Goal: Information Seeking & Learning: Learn about a topic

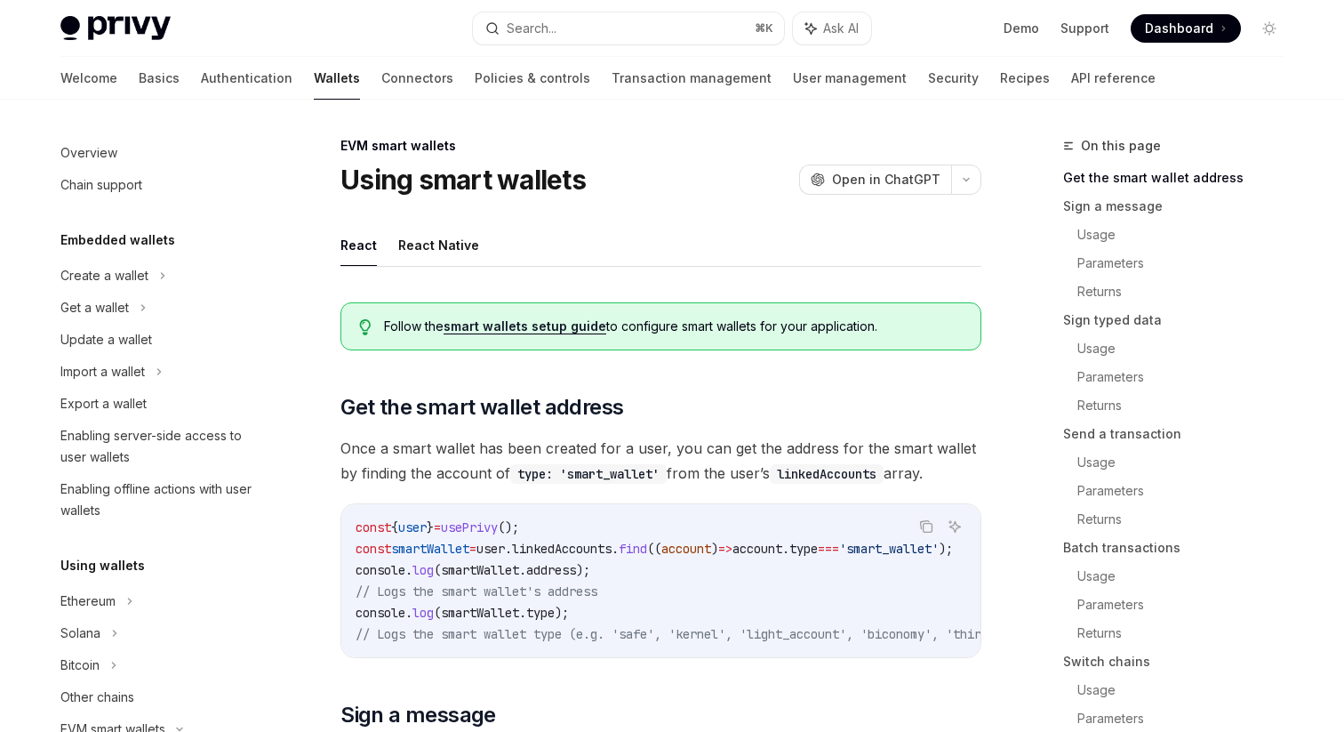
scroll to position [409, 0]
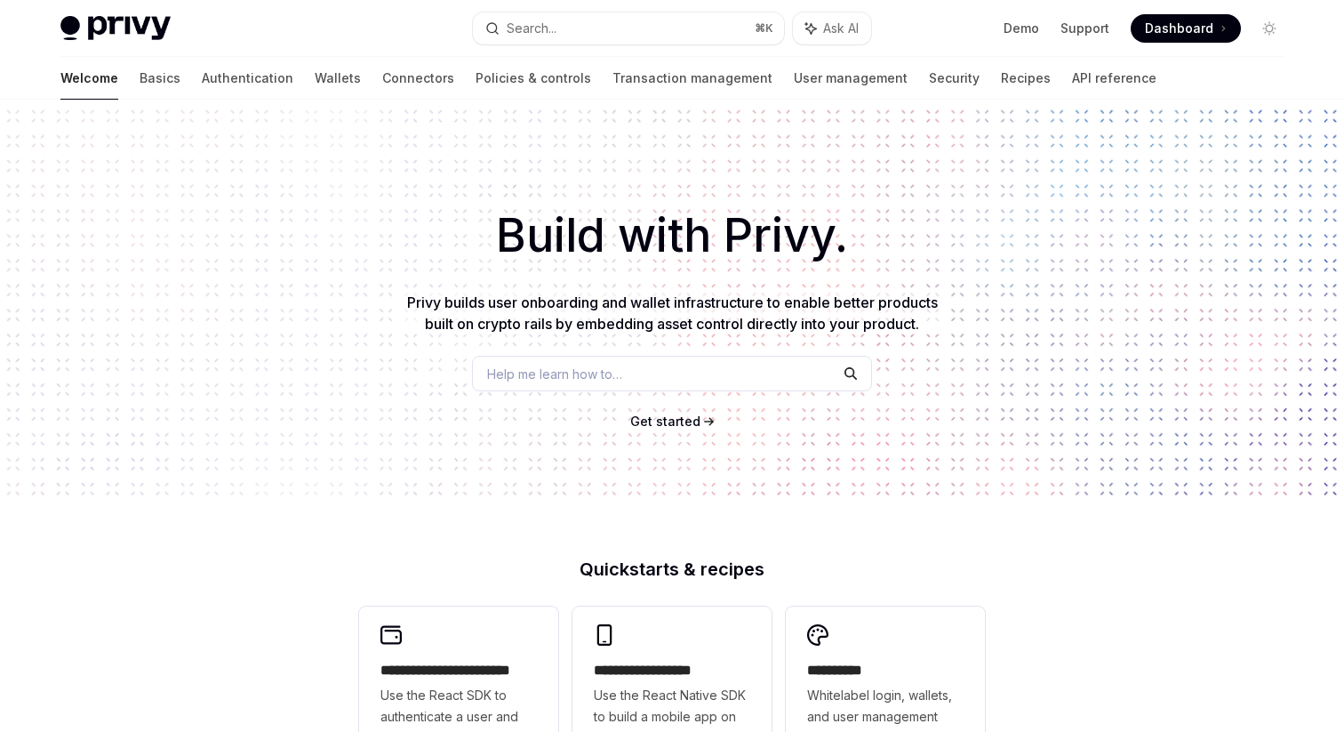
click at [578, 28] on button "Search... ⌘ K" at bounding box center [628, 28] width 311 height 32
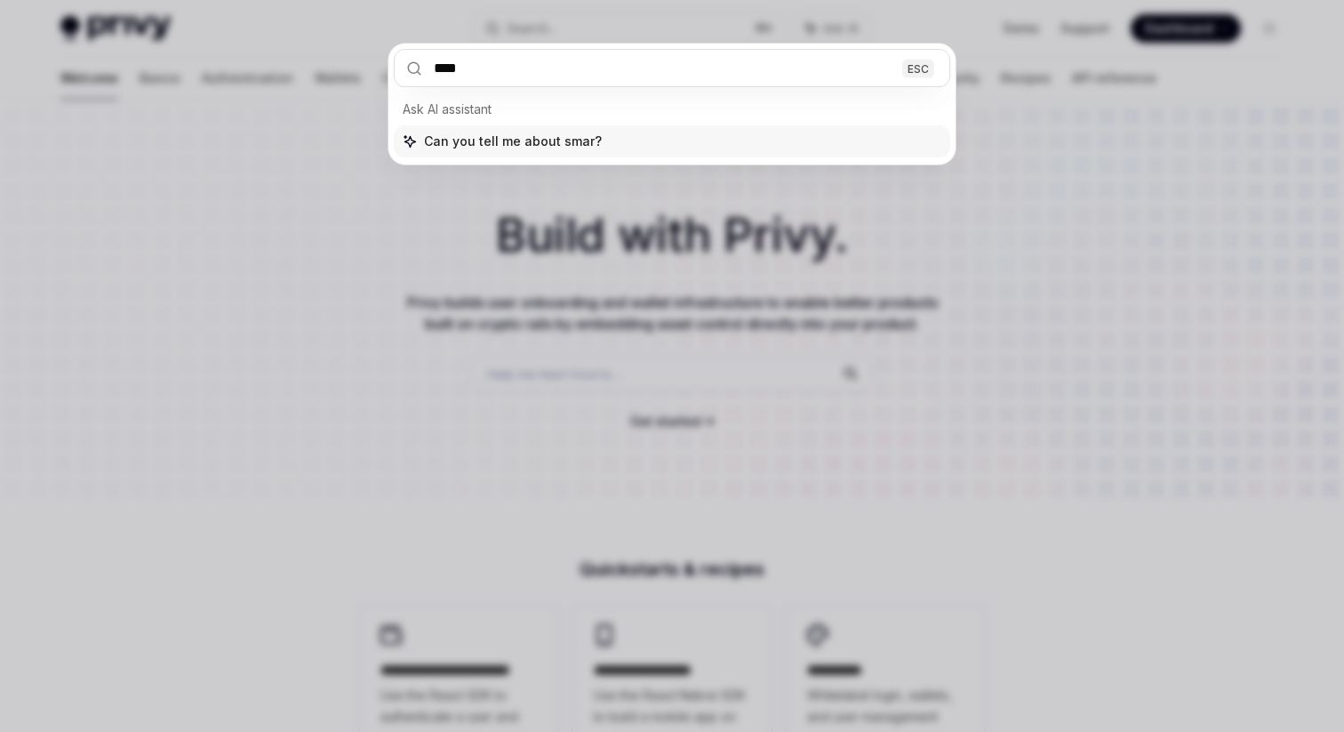
type input "*****"
type textarea "*"
type input "**********"
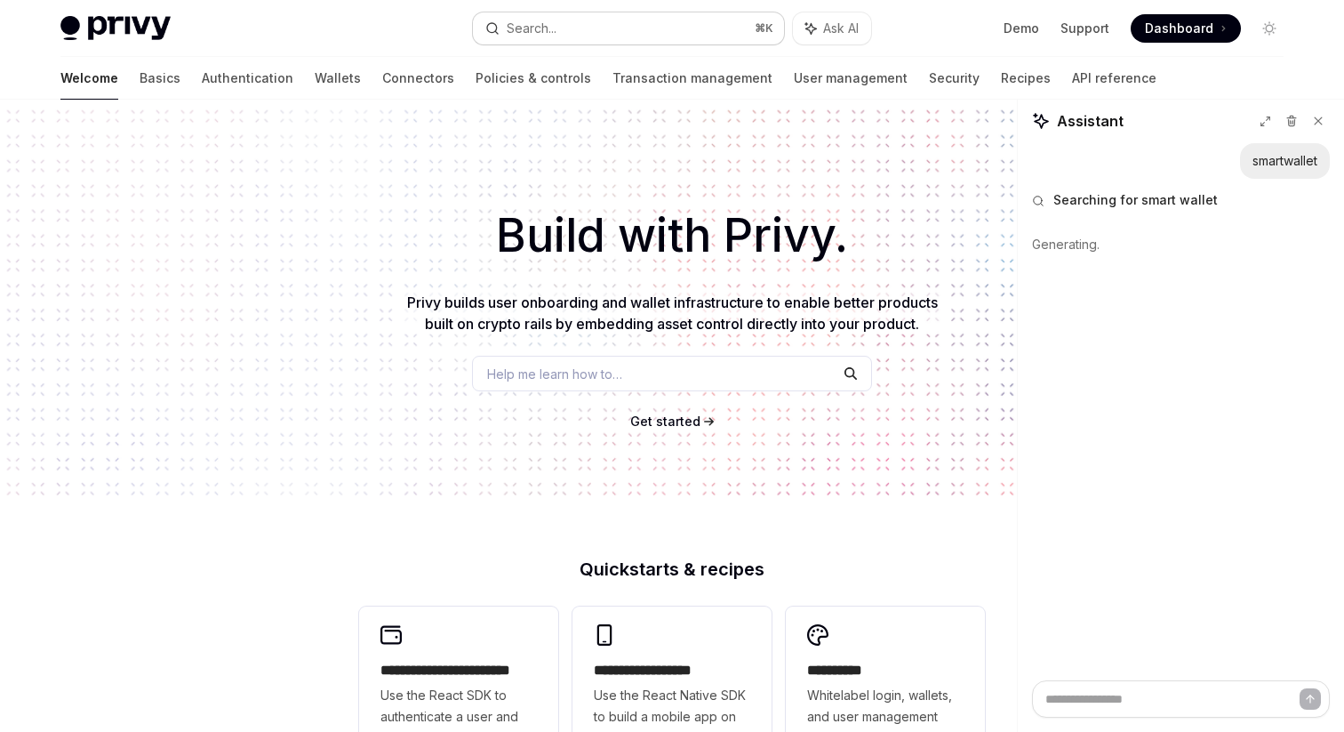
type textarea "*"
click at [558, 13] on button "Search... ⌘ K" at bounding box center [628, 28] width 311 height 32
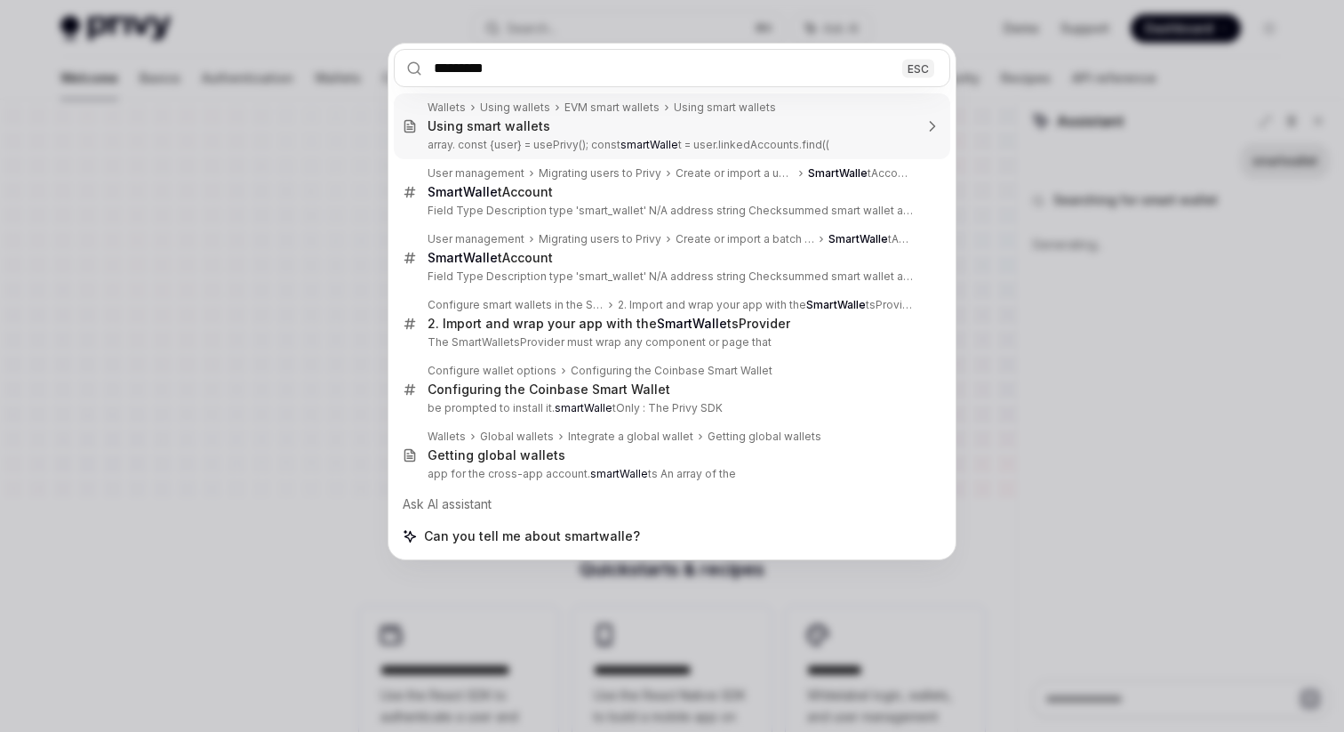
type input "********"
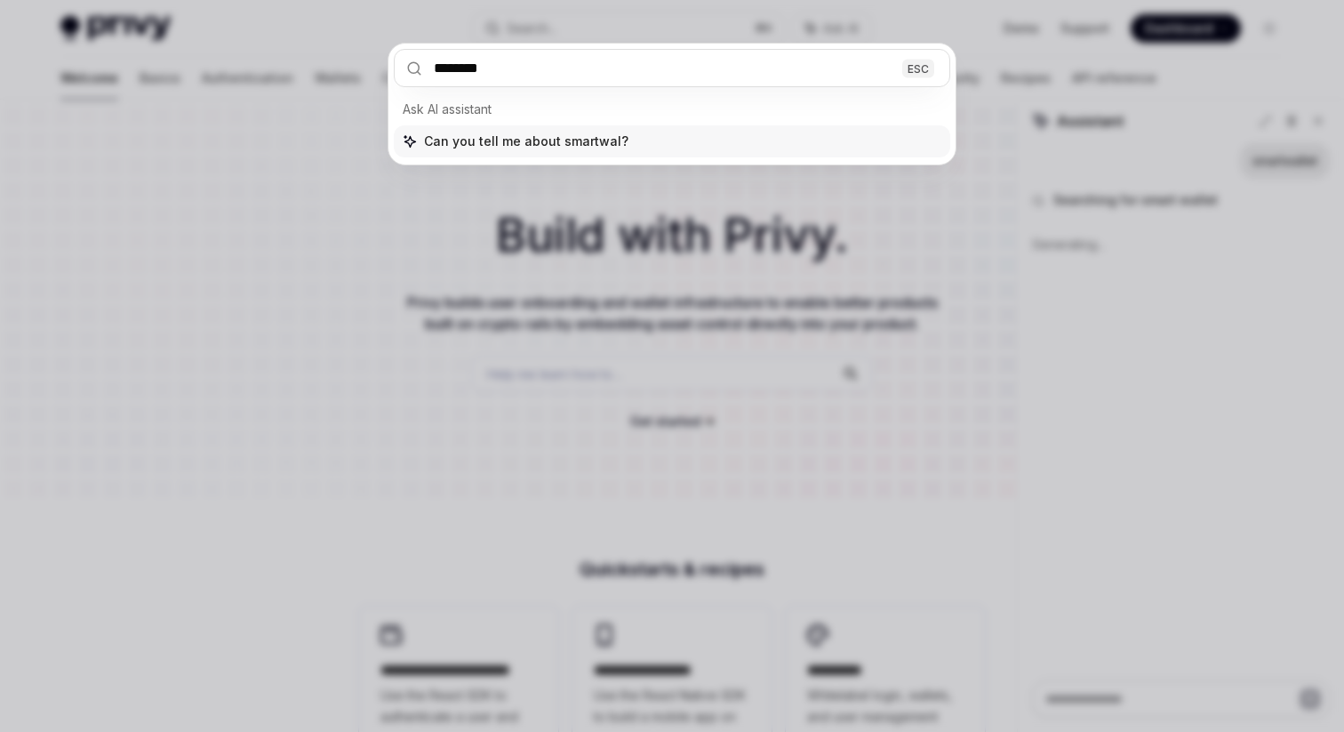
type textarea "*"
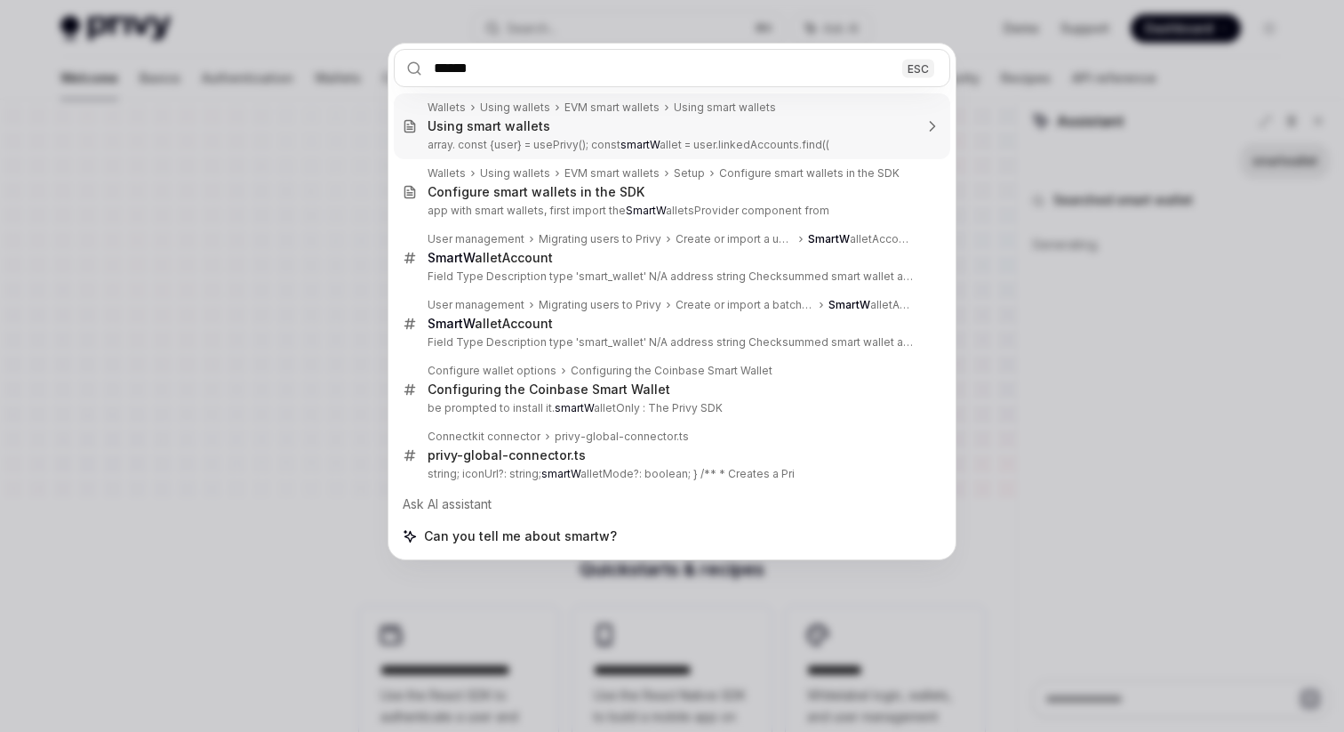
type input "*******"
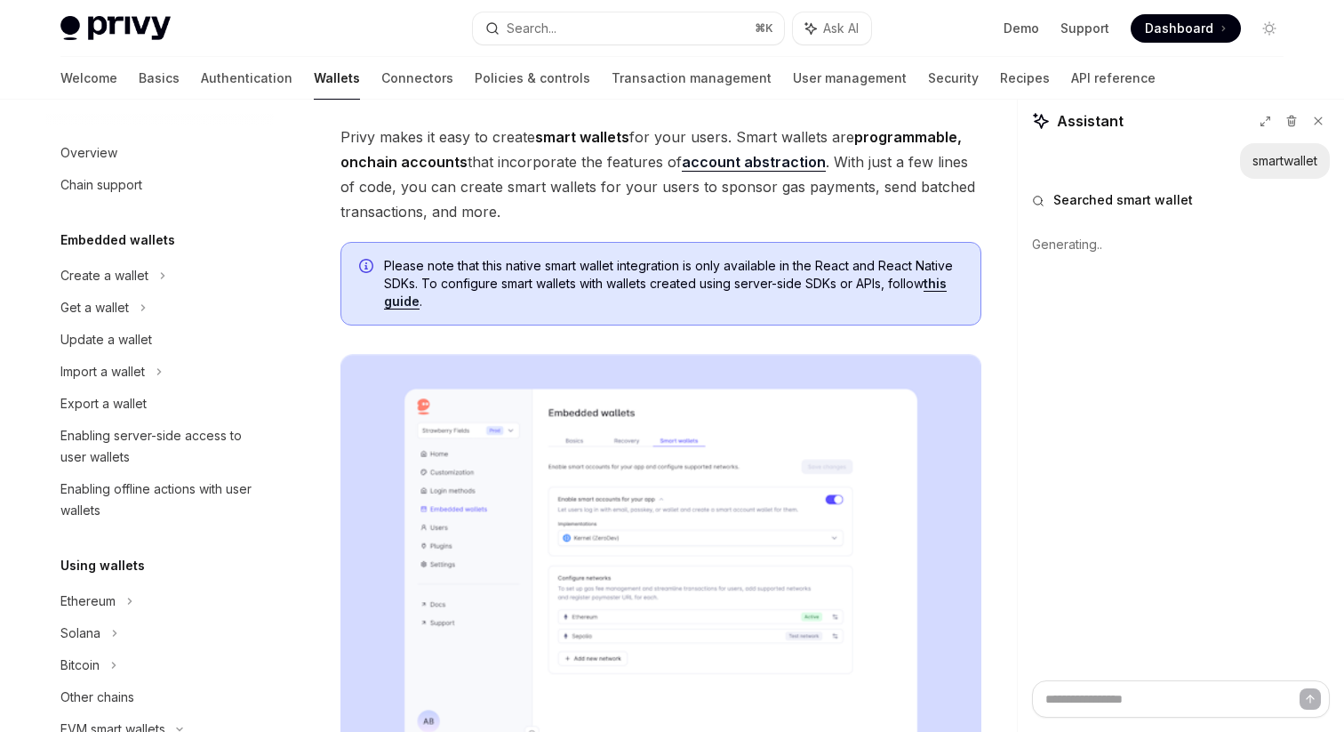
scroll to position [345, 0]
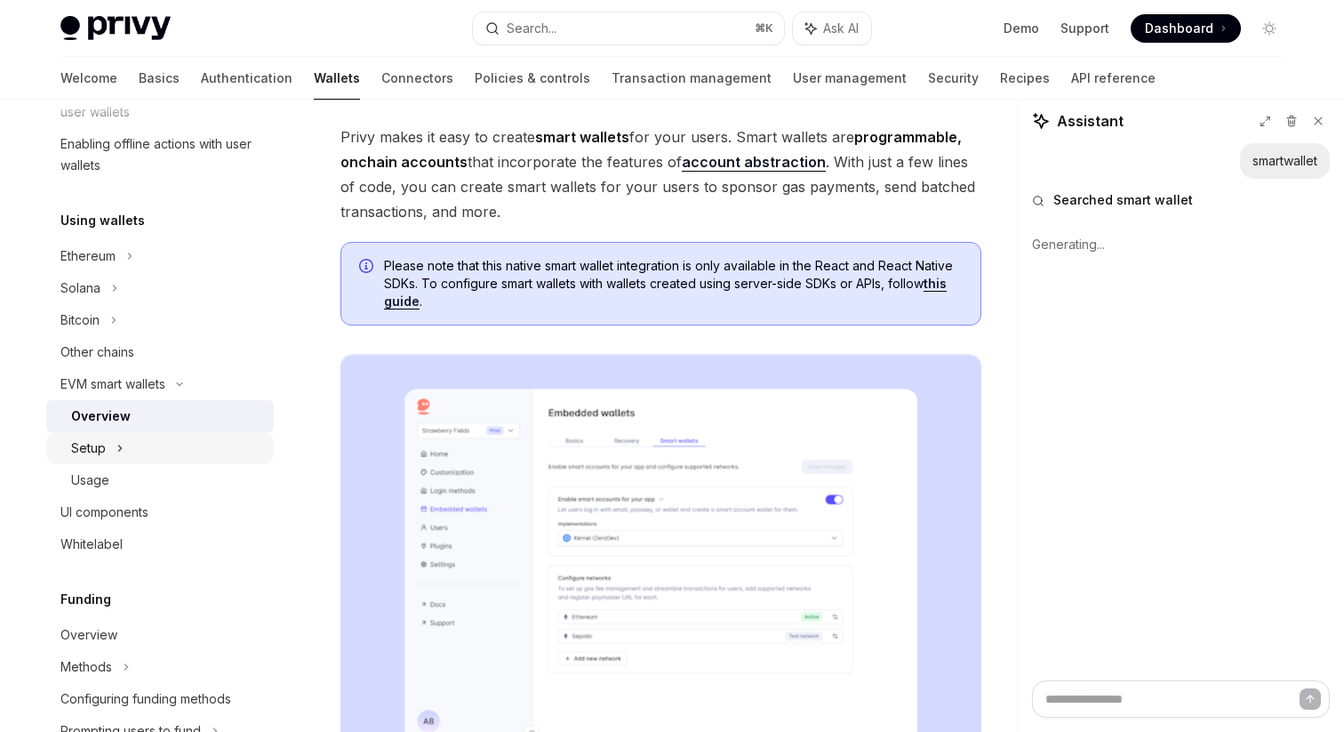
click at [119, 443] on icon at bounding box center [119, 447] width 7 height 21
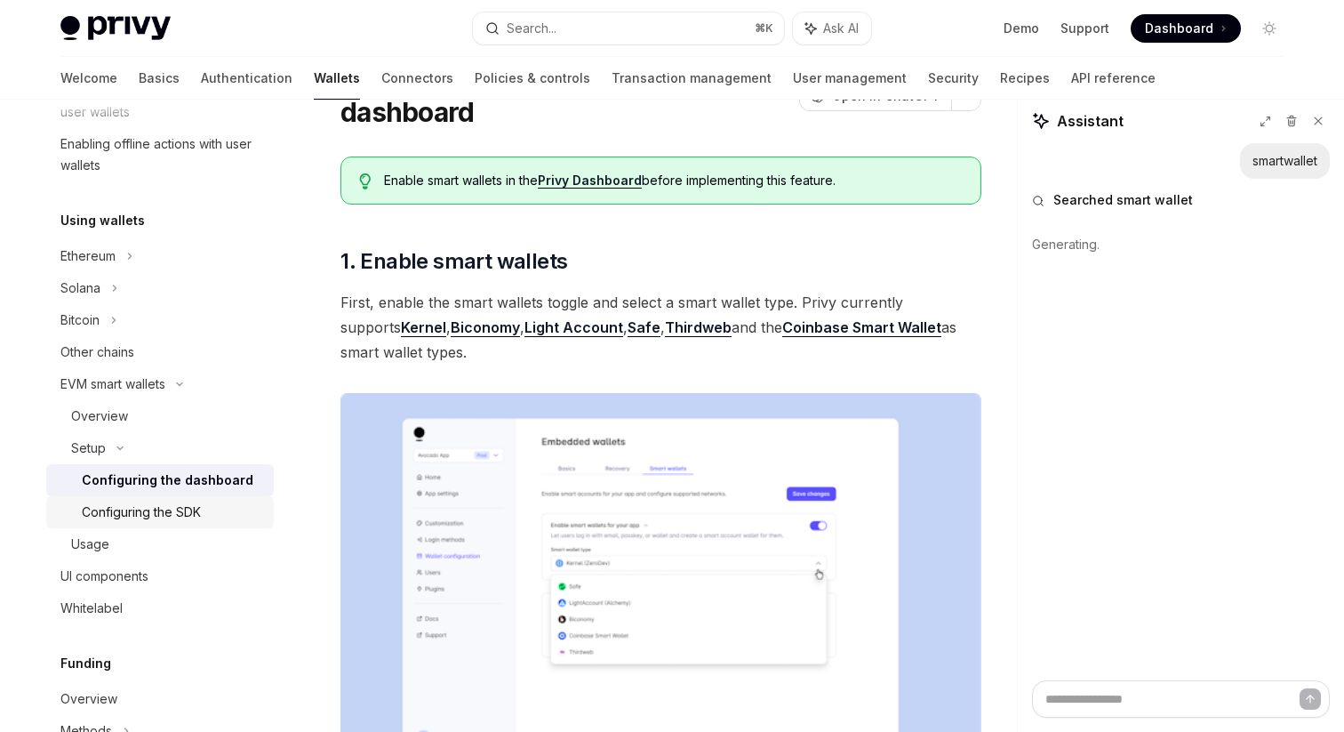
click at [213, 510] on div "Configuring the SDK" at bounding box center [172, 511] width 181 height 21
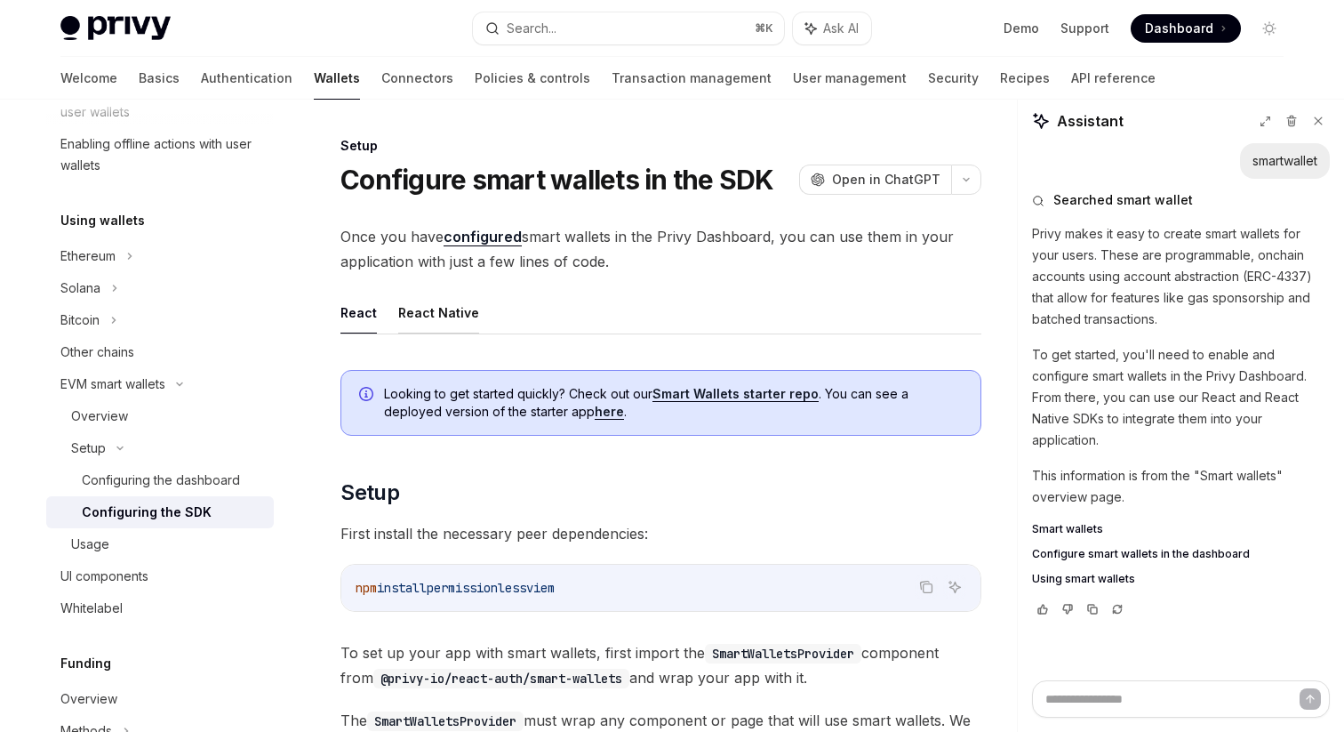
click at [412, 321] on button "React Native" at bounding box center [438, 313] width 81 height 42
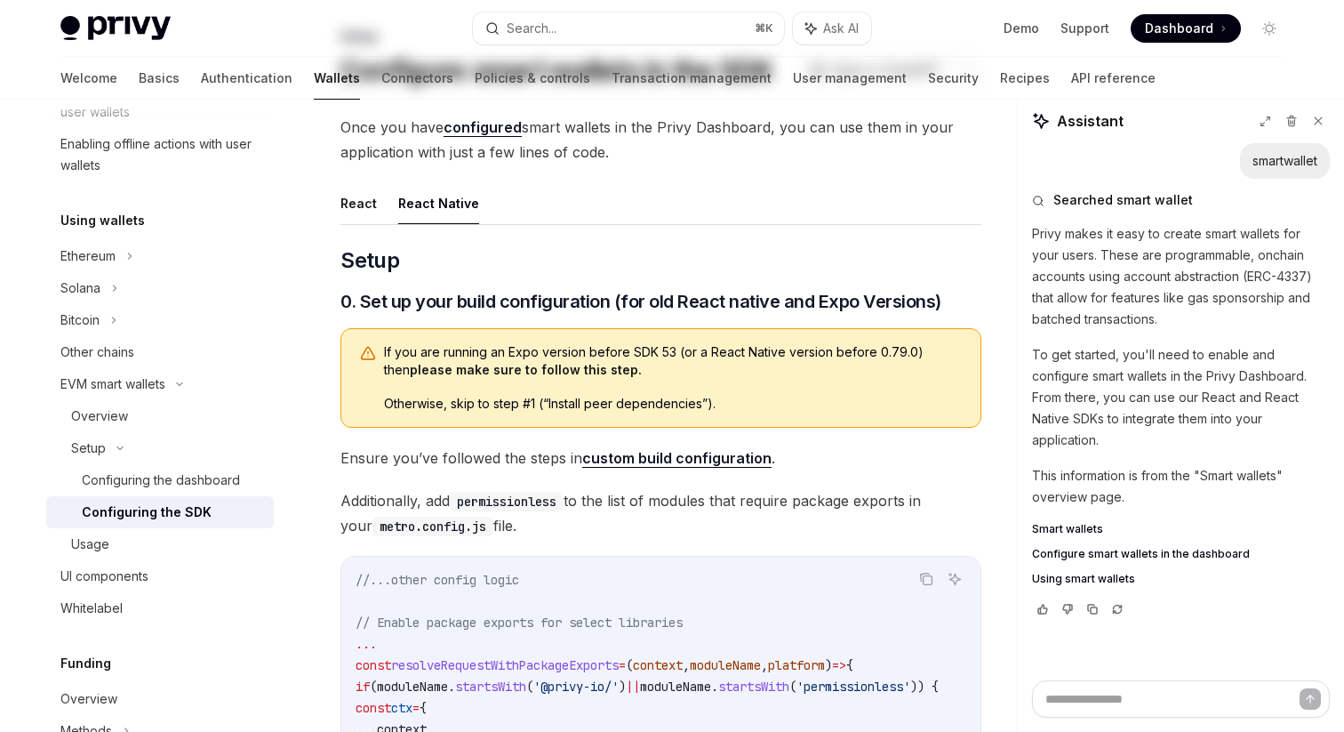
scroll to position [111, 0]
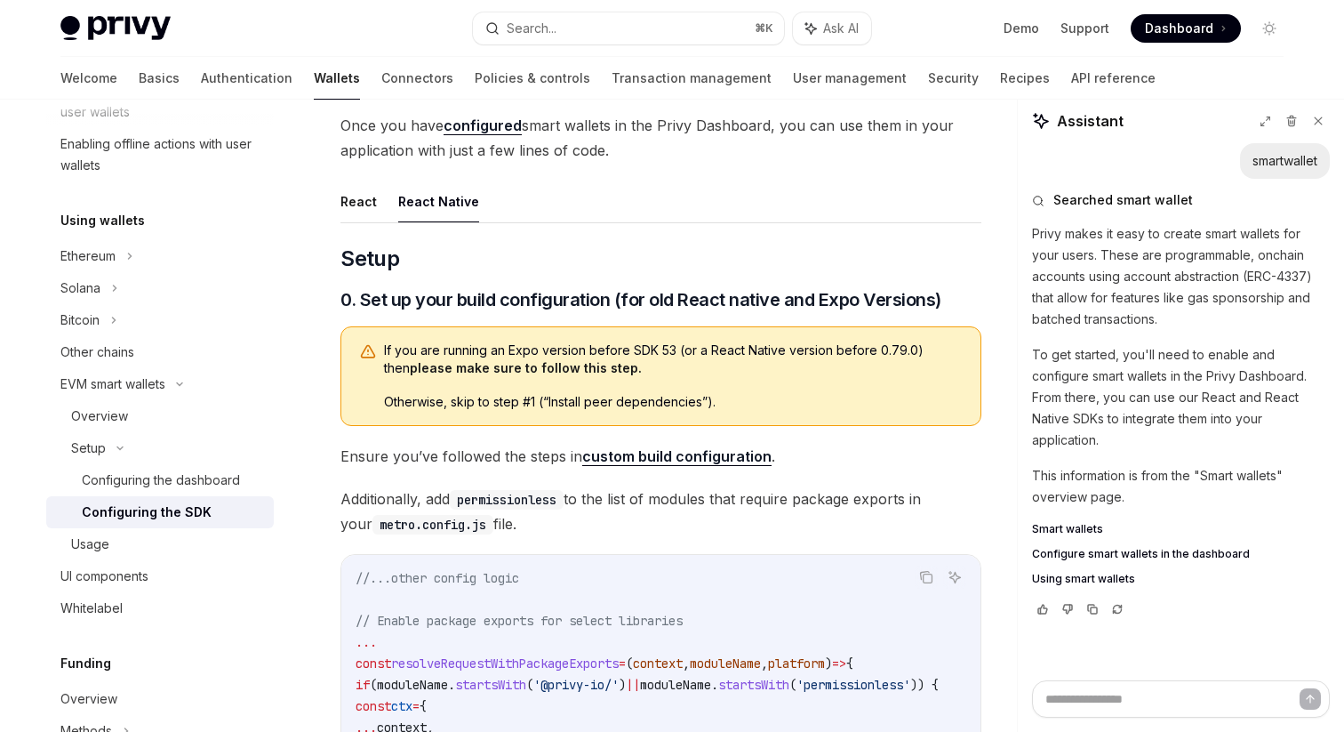
click at [704, 462] on link "custom build configuration" at bounding box center [676, 456] width 189 height 19
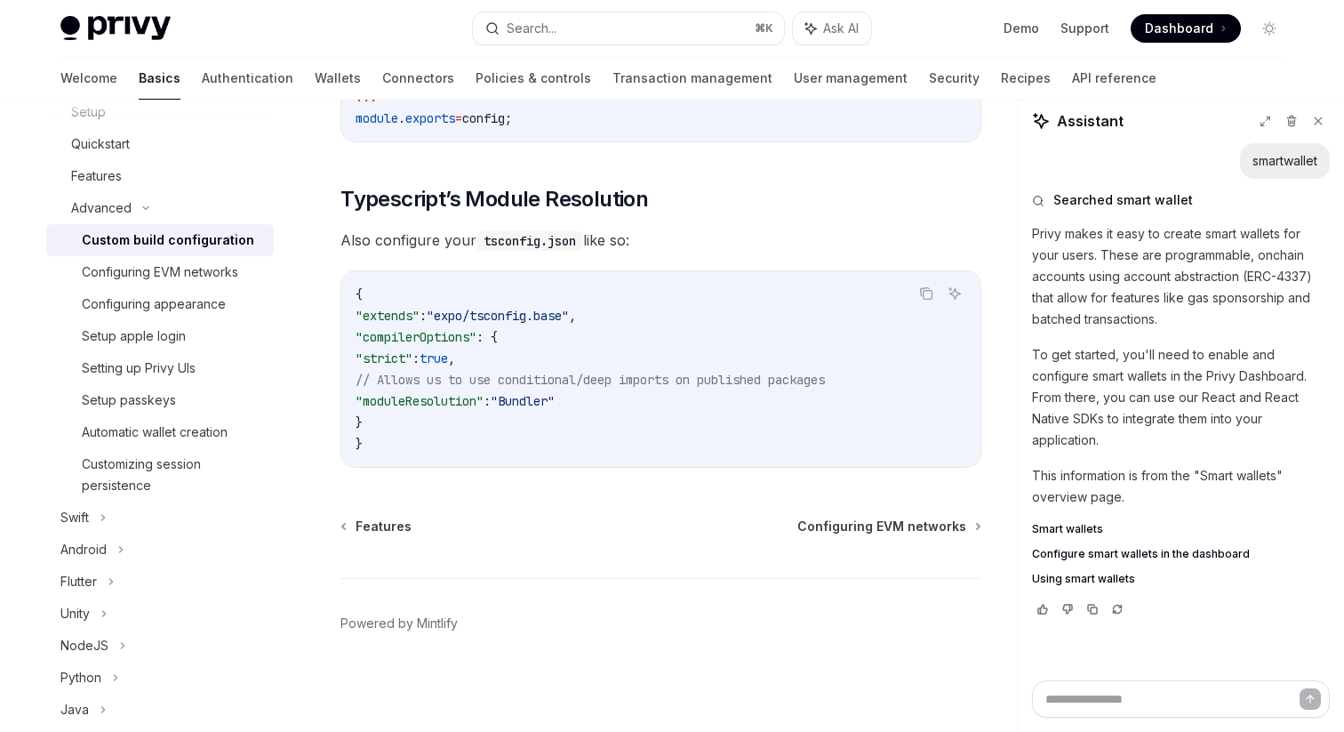
scroll to position [1651, 0]
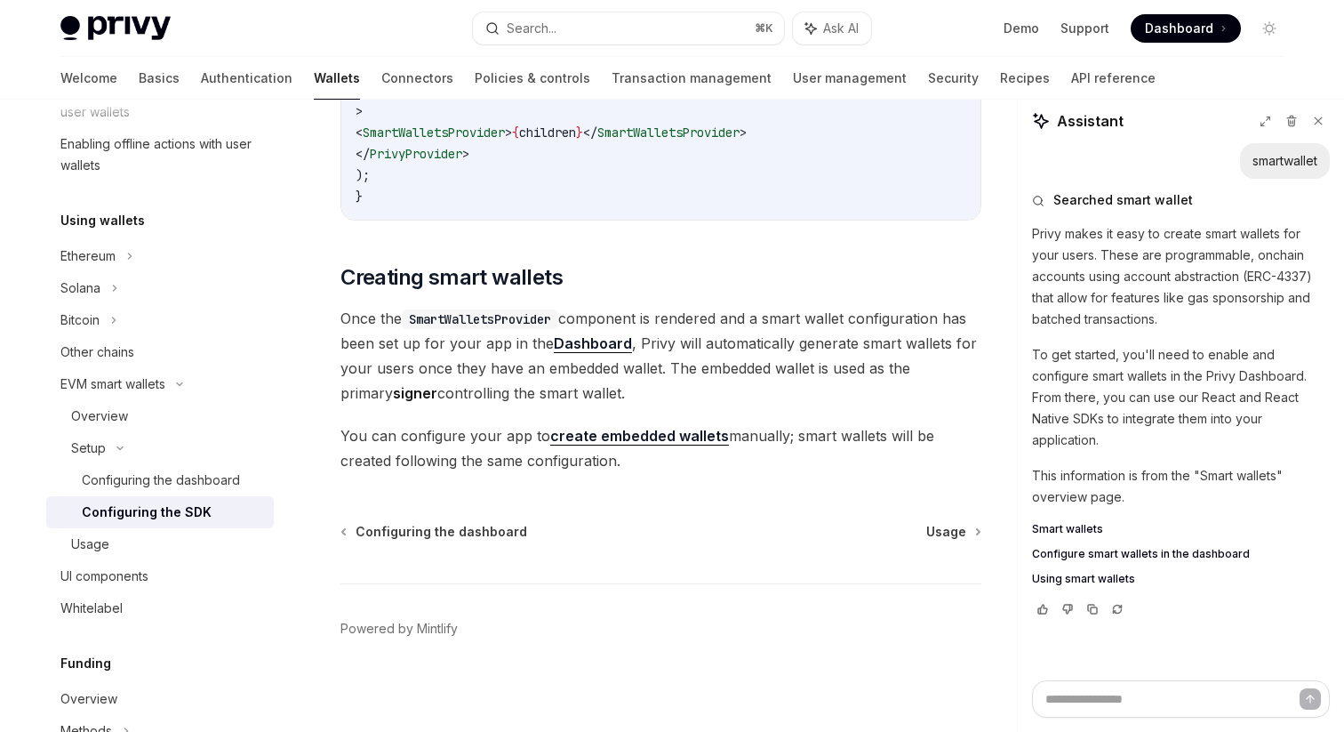
scroll to position [1581, 0]
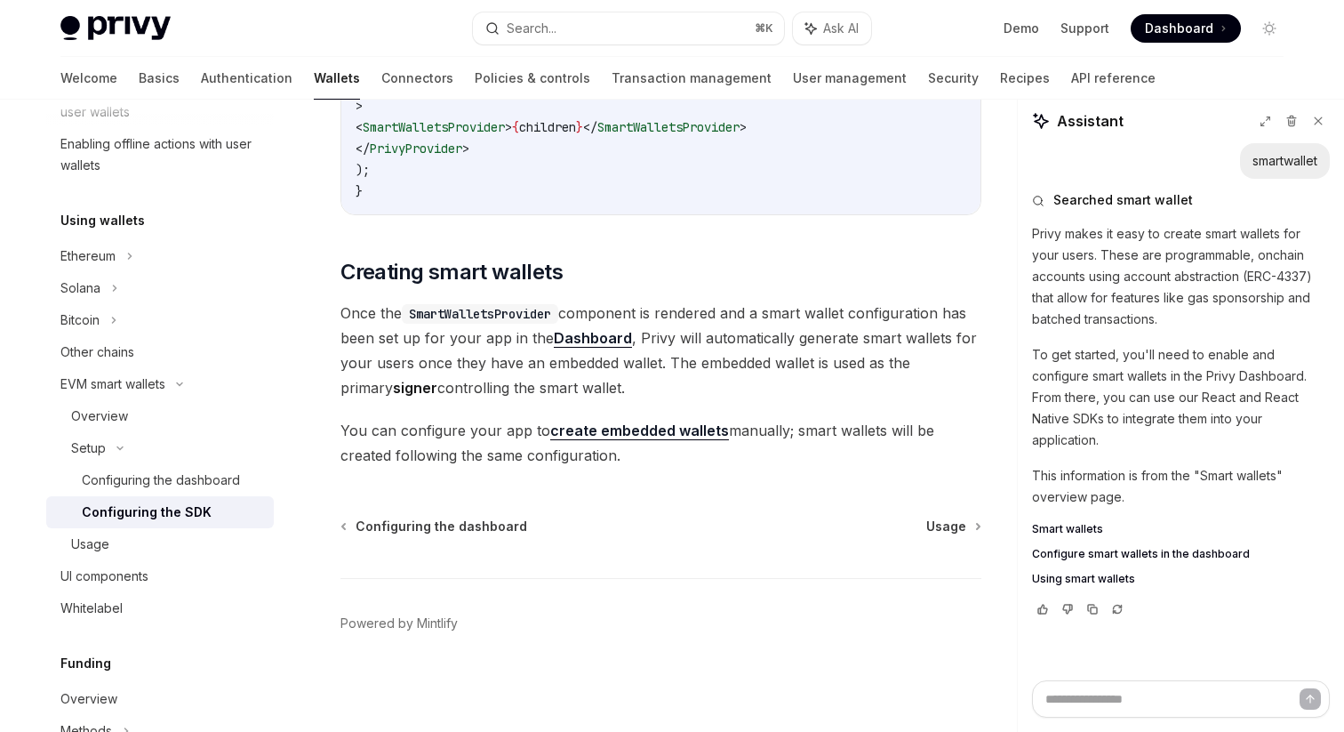
click at [615, 439] on link "create embedded wallets" at bounding box center [639, 430] width 179 height 19
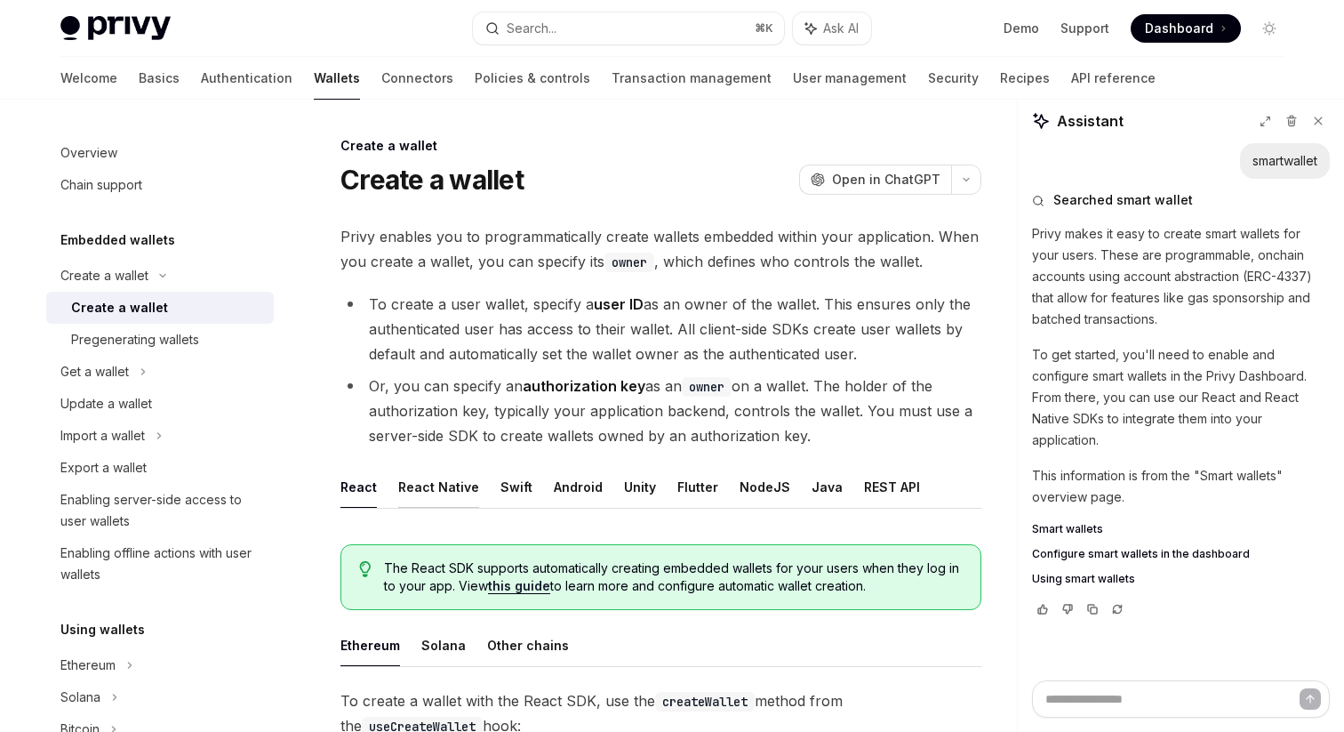
click at [432, 495] on button "React Native" at bounding box center [438, 487] width 81 height 42
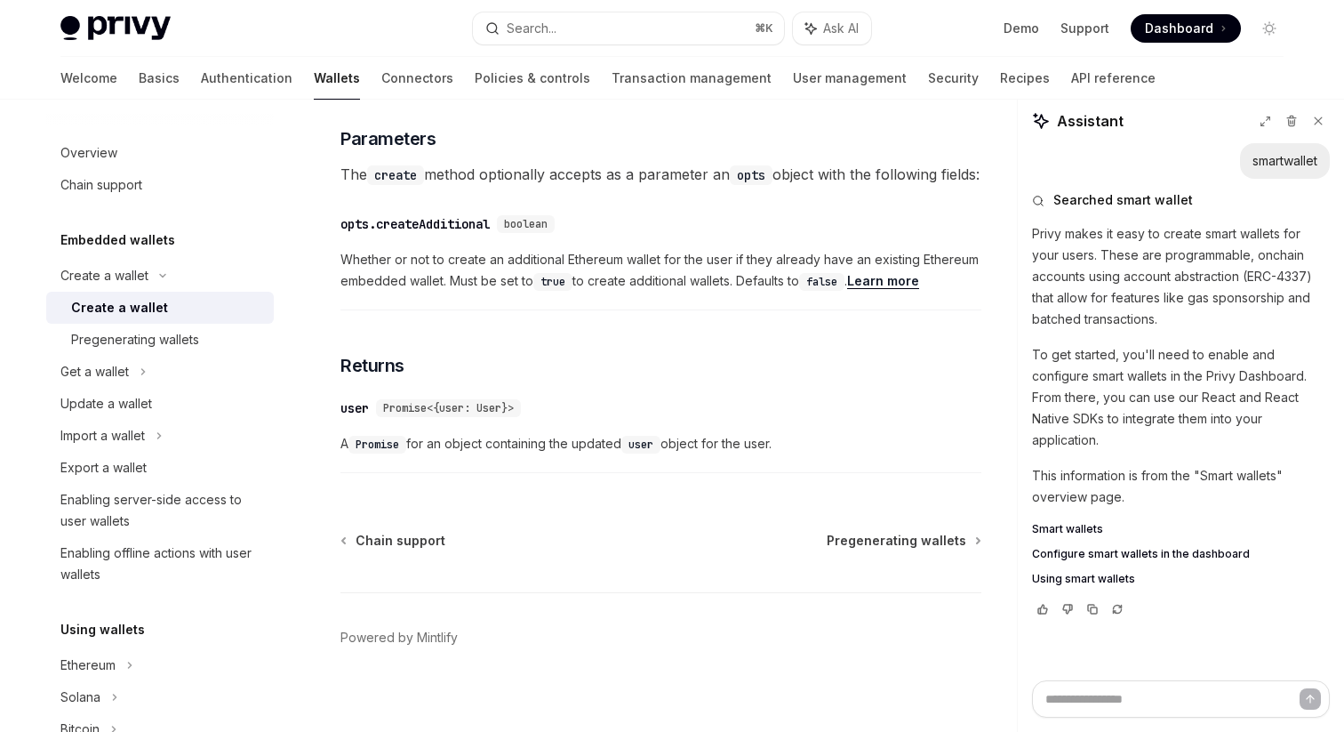
scroll to position [914, 0]
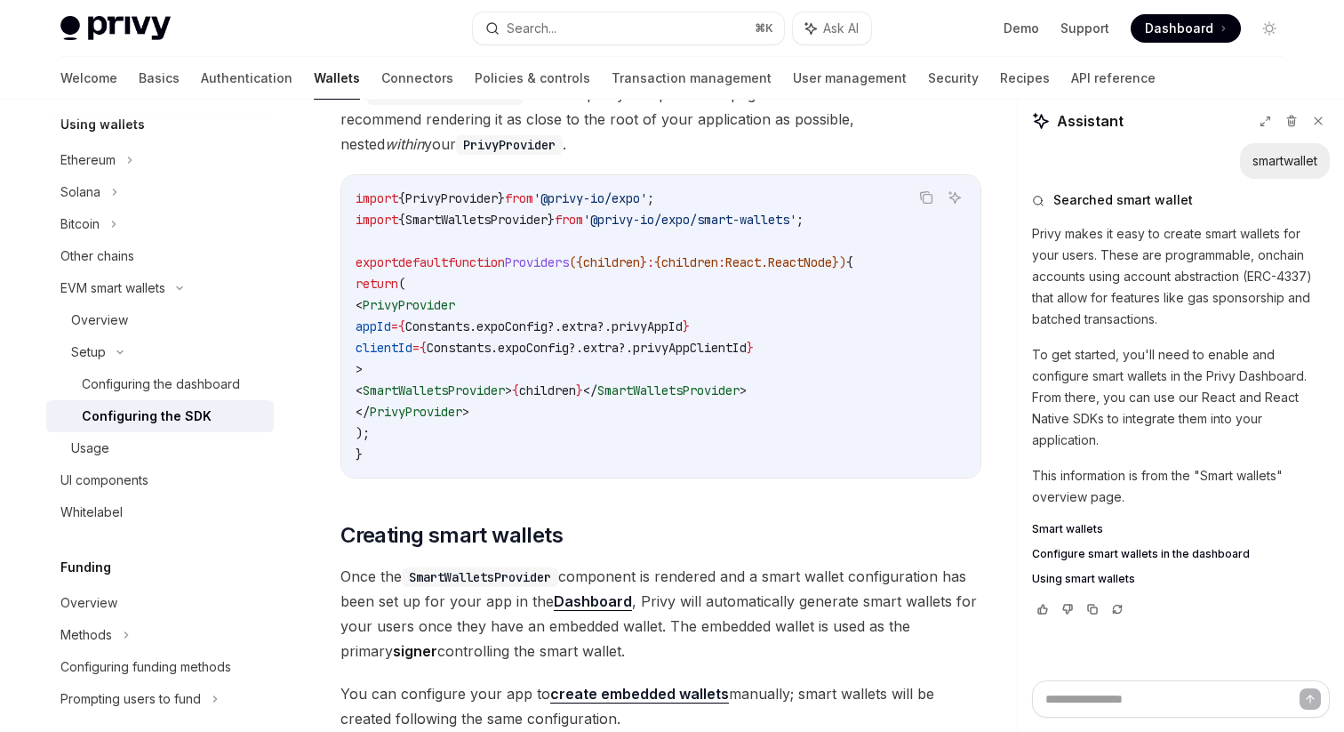
scroll to position [1303, 0]
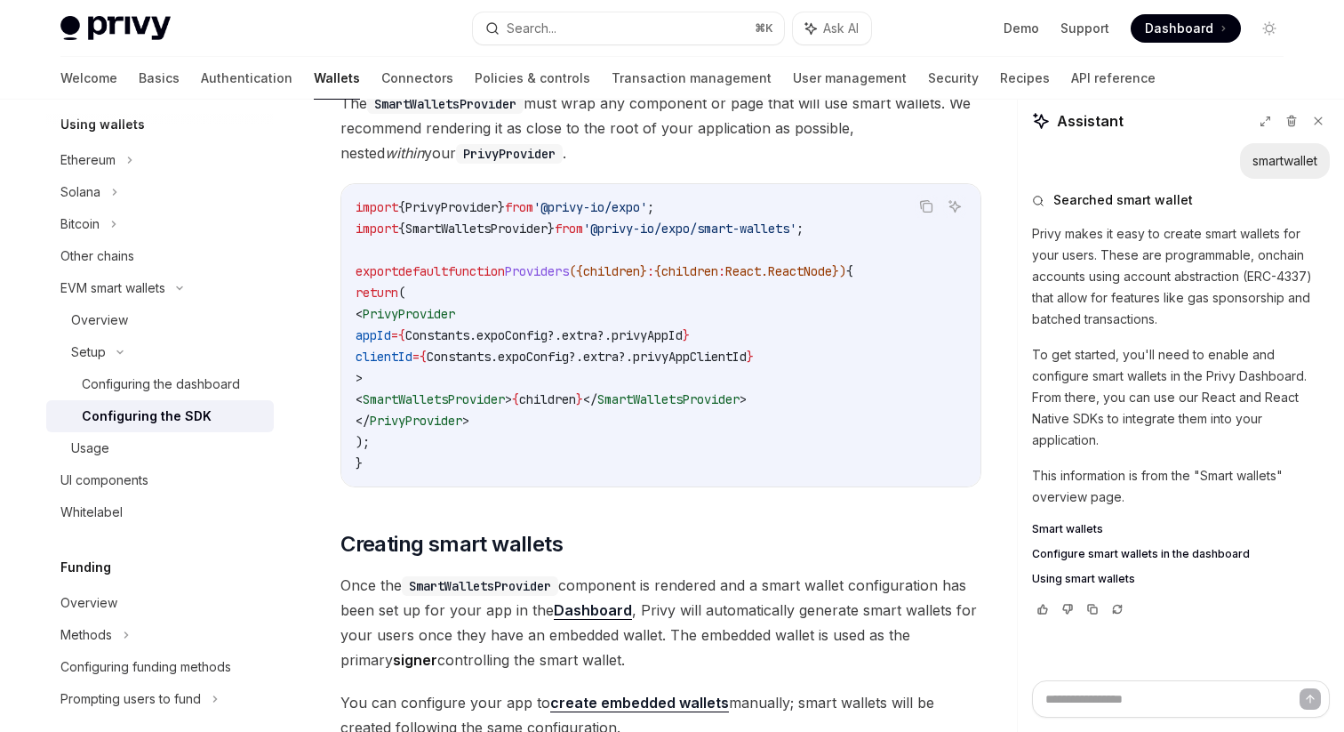
click at [438, 322] on span "PrivyProvider" at bounding box center [409, 314] width 92 height 16
copy span "PrivyProvider"
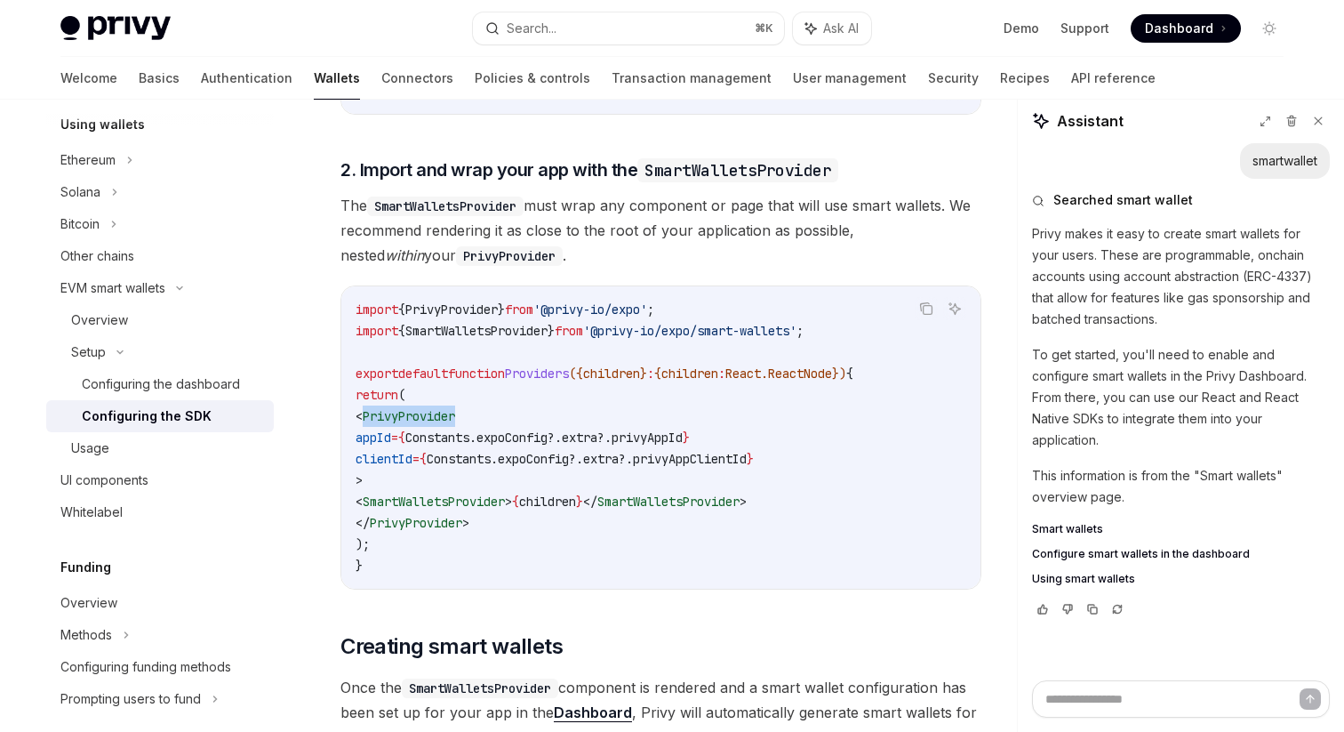
scroll to position [1132, 0]
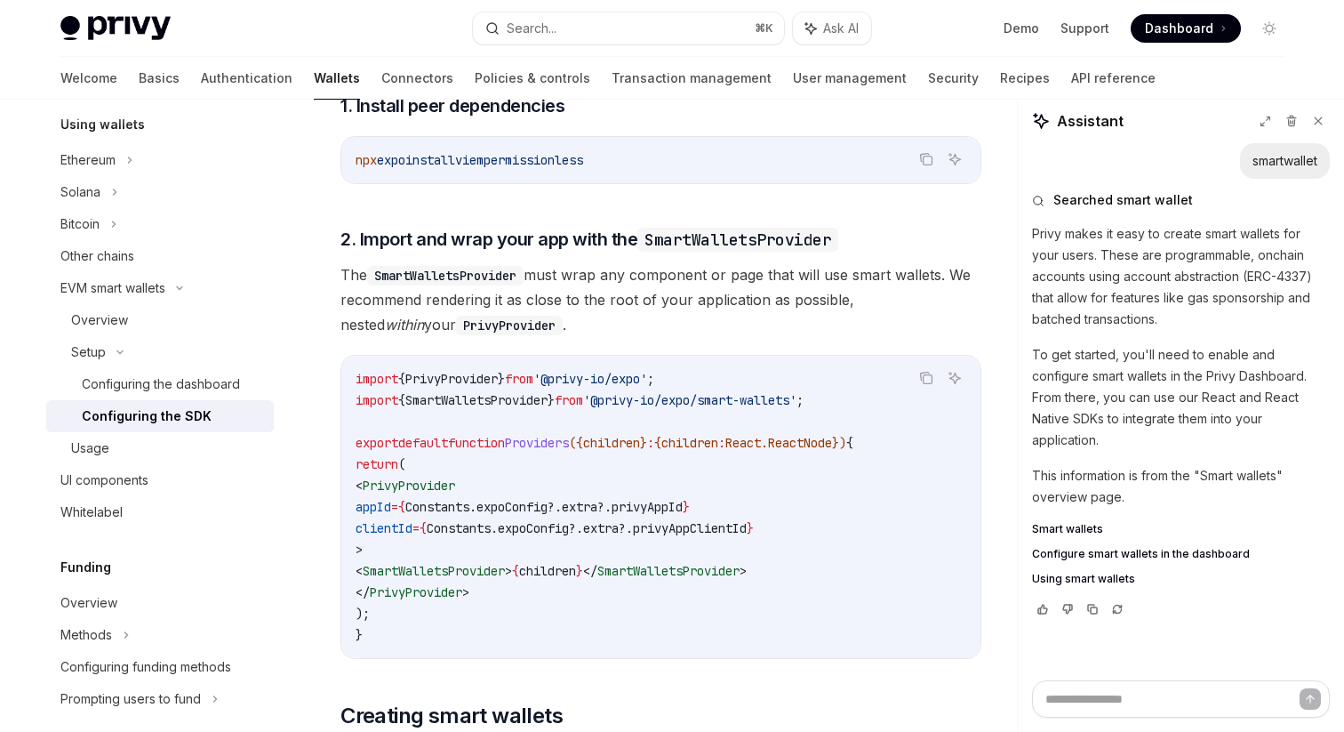
click at [496, 575] on span "SmartWalletsProvider" at bounding box center [434, 571] width 142 height 16
copy span "SmartWalletsProvider"
click at [189, 444] on div "Usage" at bounding box center [167, 447] width 192 height 21
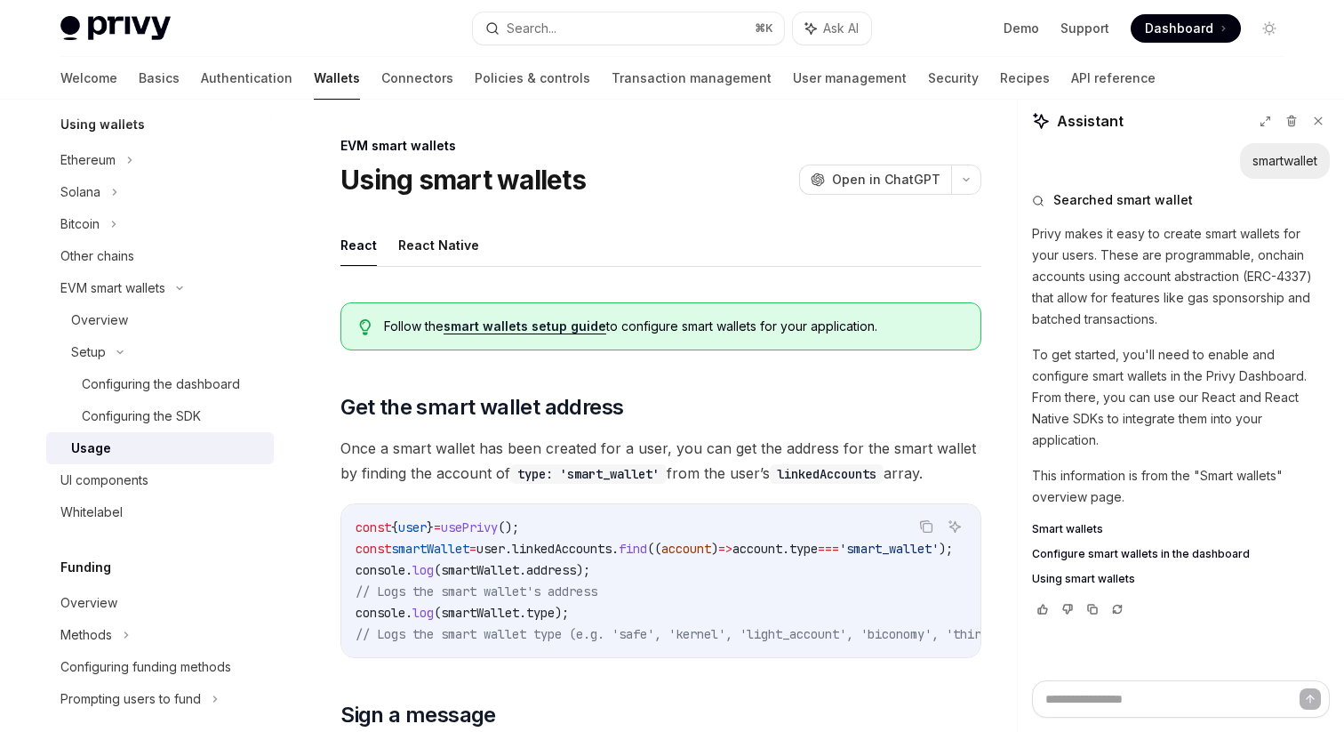
click at [443, 257] on button "React Native" at bounding box center [438, 245] width 81 height 42
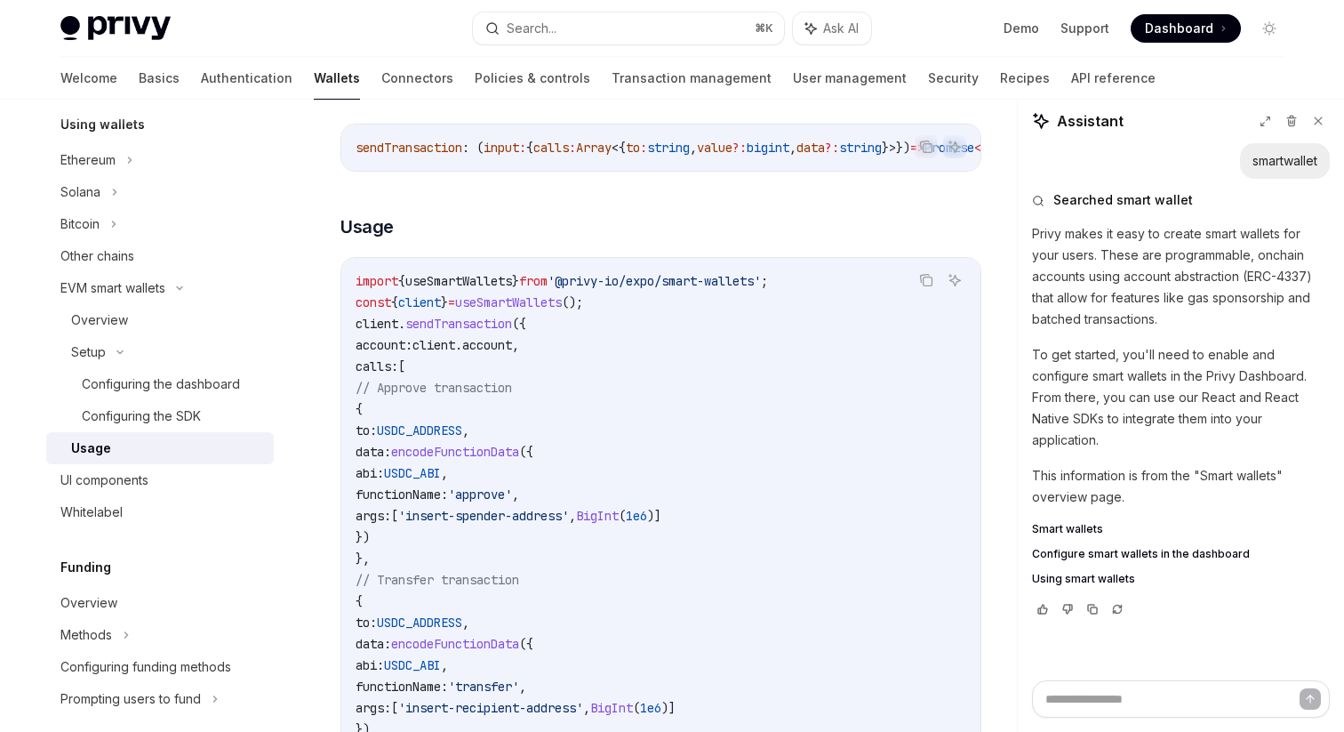
scroll to position [3161, 0]
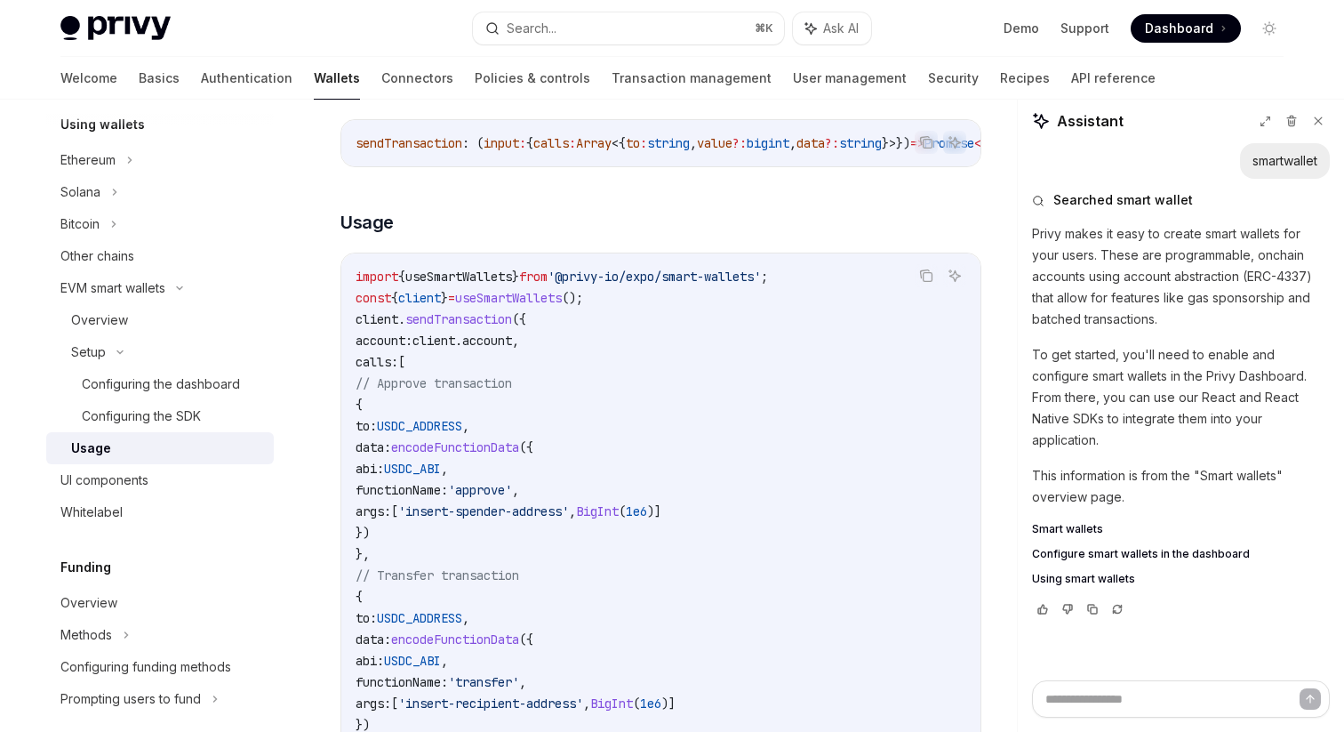
click at [536, 306] on span "useSmartWallets" at bounding box center [508, 298] width 107 height 16
copy span "useSmartWallets"
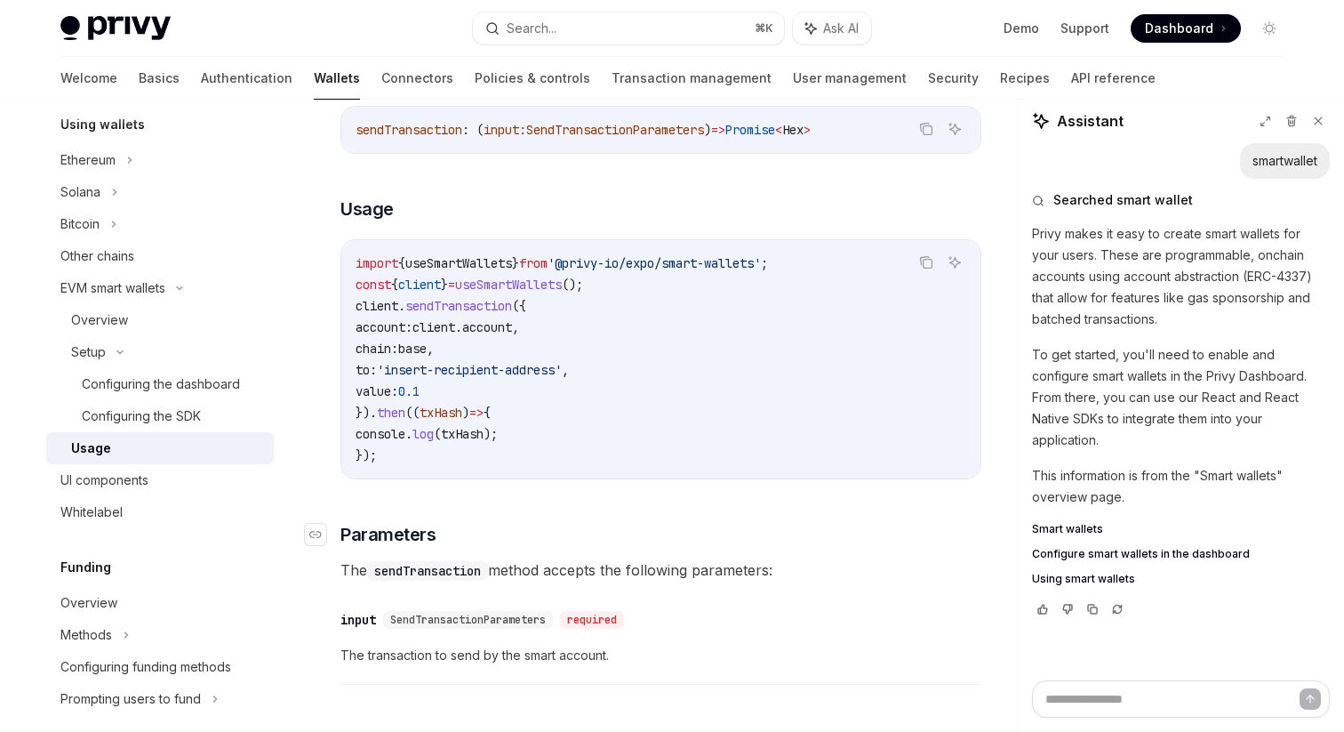
scroll to position [2190, 0]
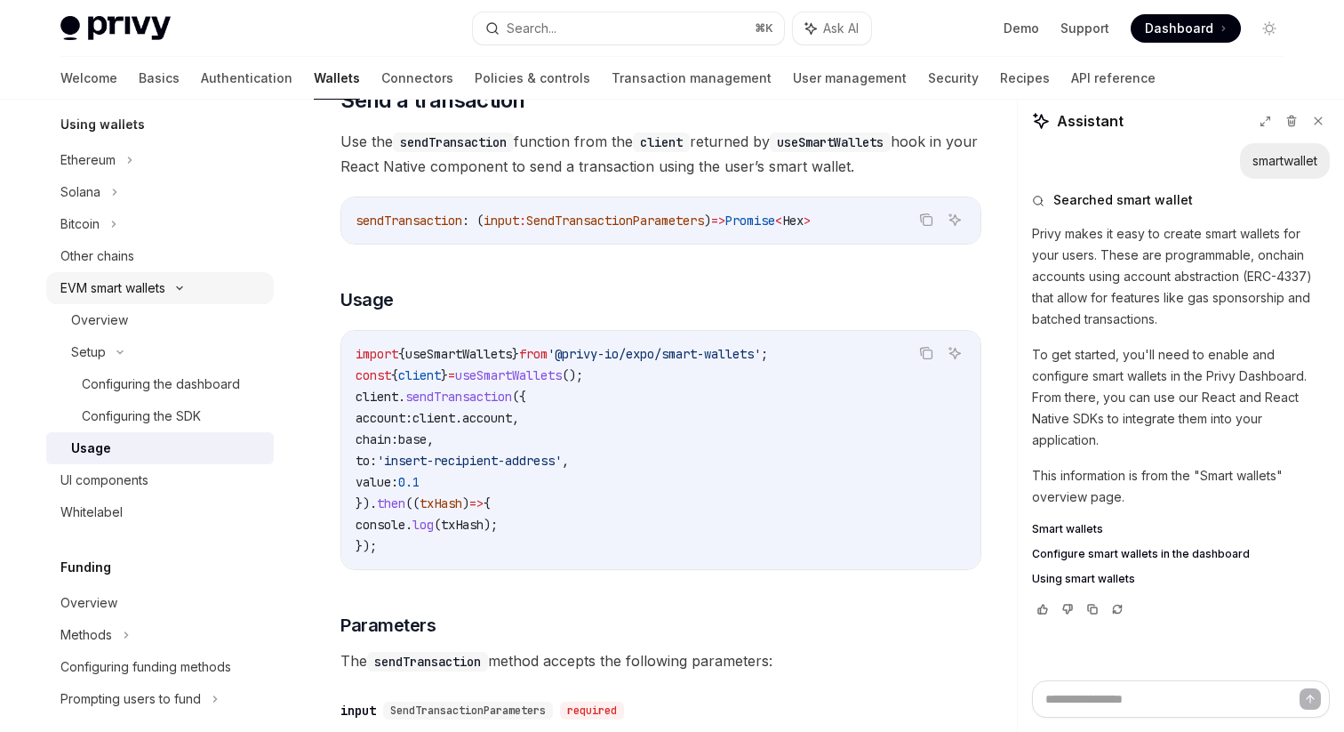
click at [200, 301] on div "EVM smart wallets" at bounding box center [160, 288] width 228 height 32
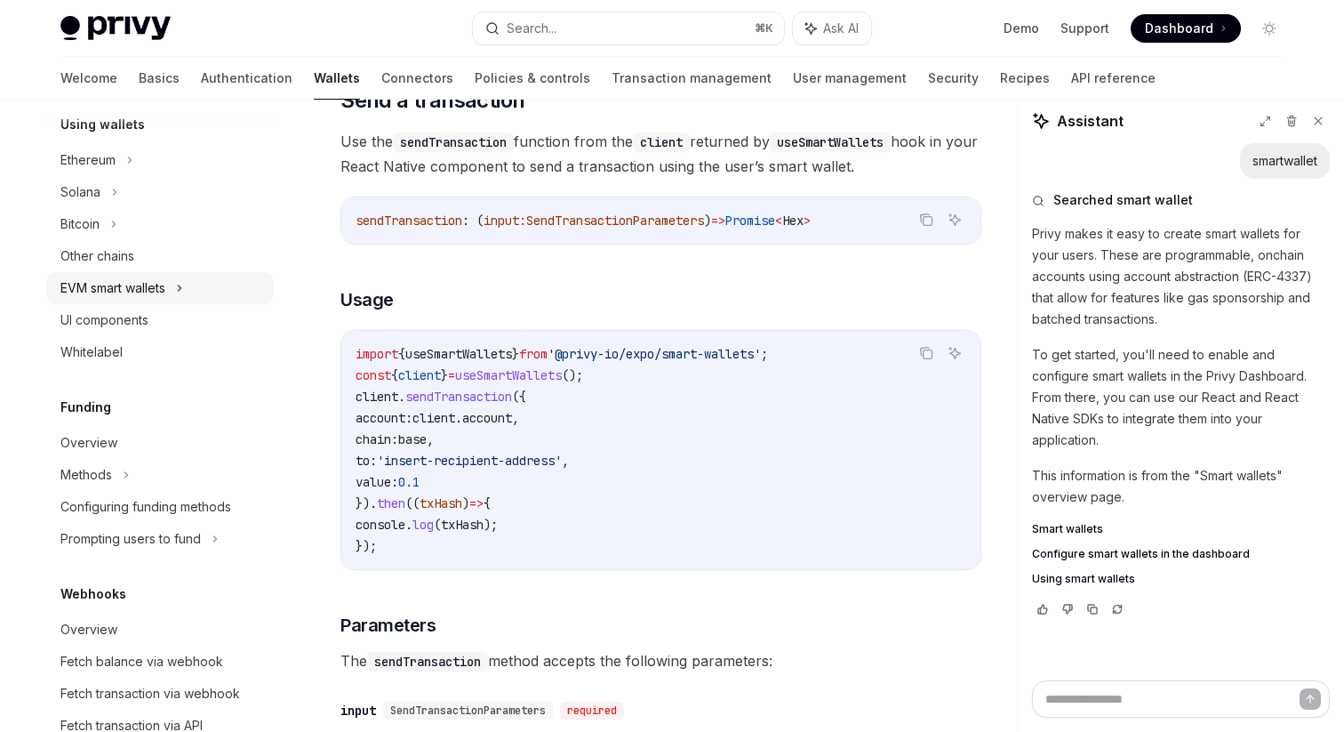
click at [200, 301] on div "EVM smart wallets" at bounding box center [160, 288] width 228 height 32
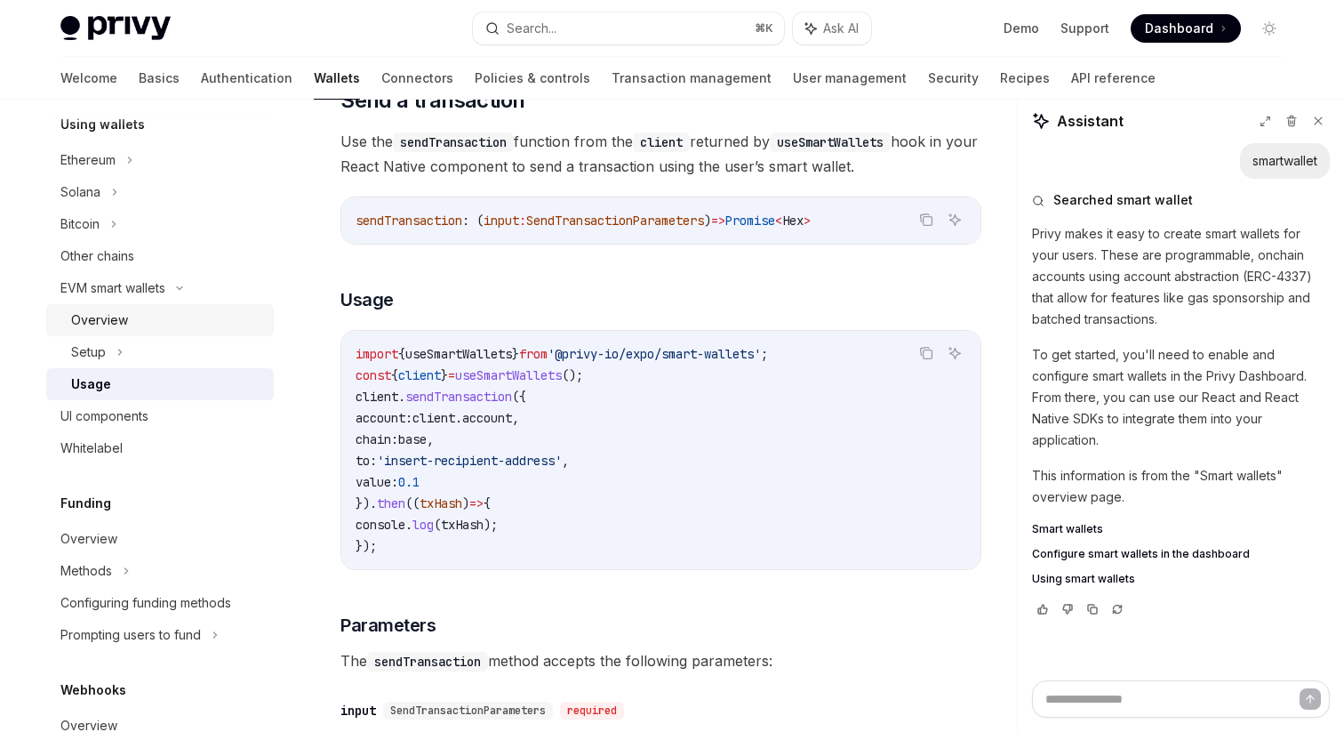
click at [200, 317] on div "Overview" at bounding box center [167, 319] width 192 height 21
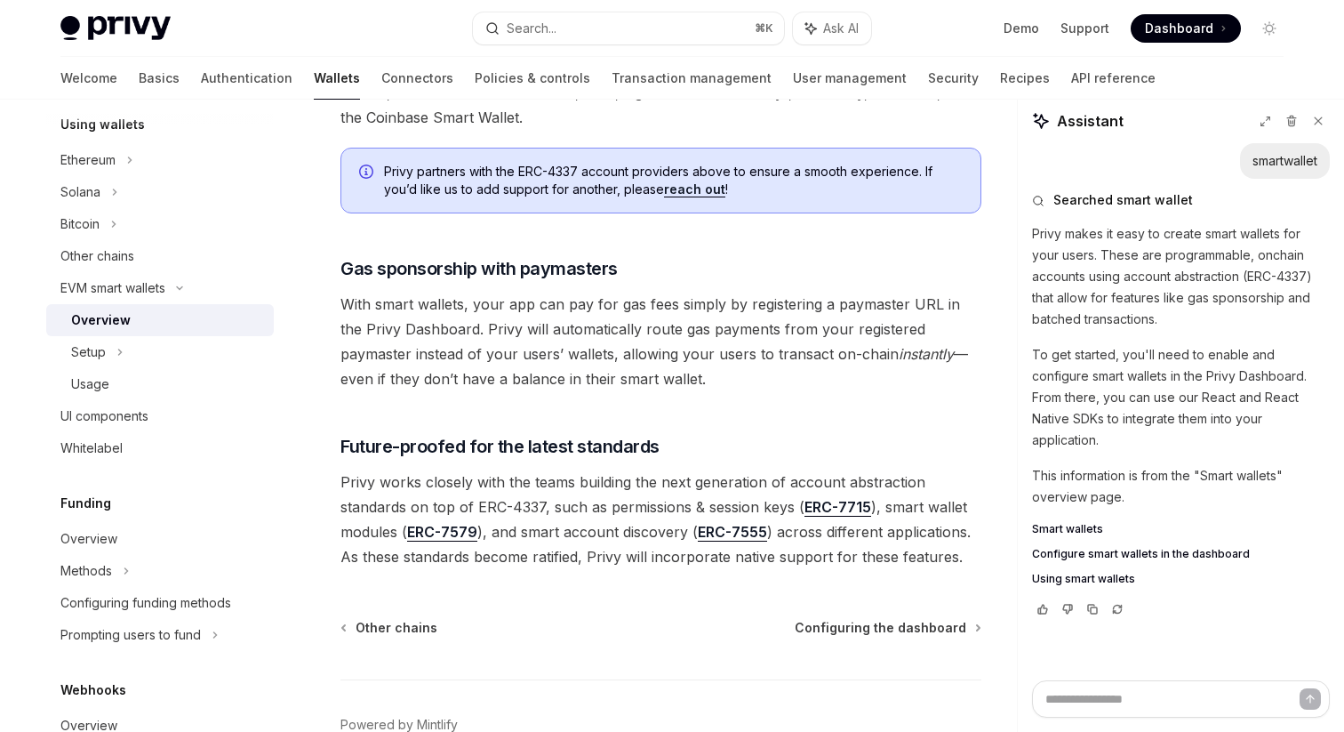
scroll to position [1402, 0]
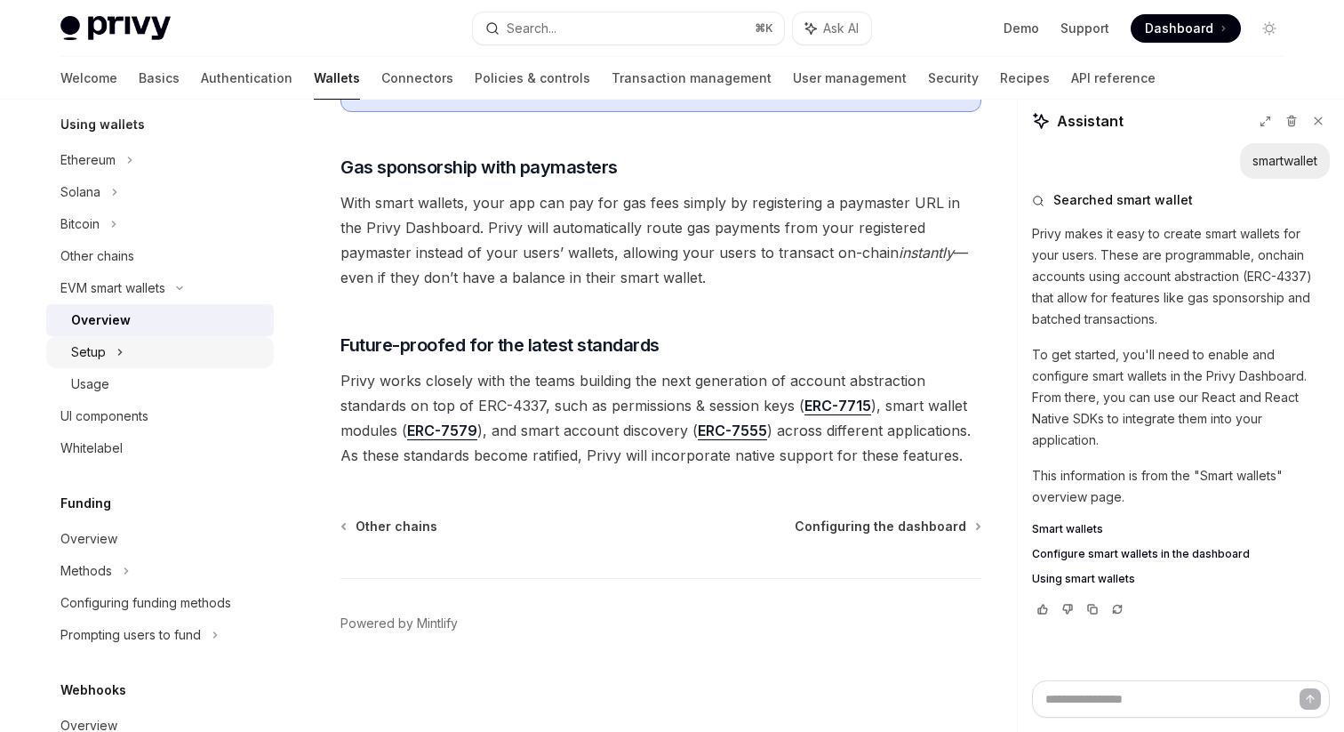
click at [145, 347] on div "Setup" at bounding box center [160, 352] width 228 height 32
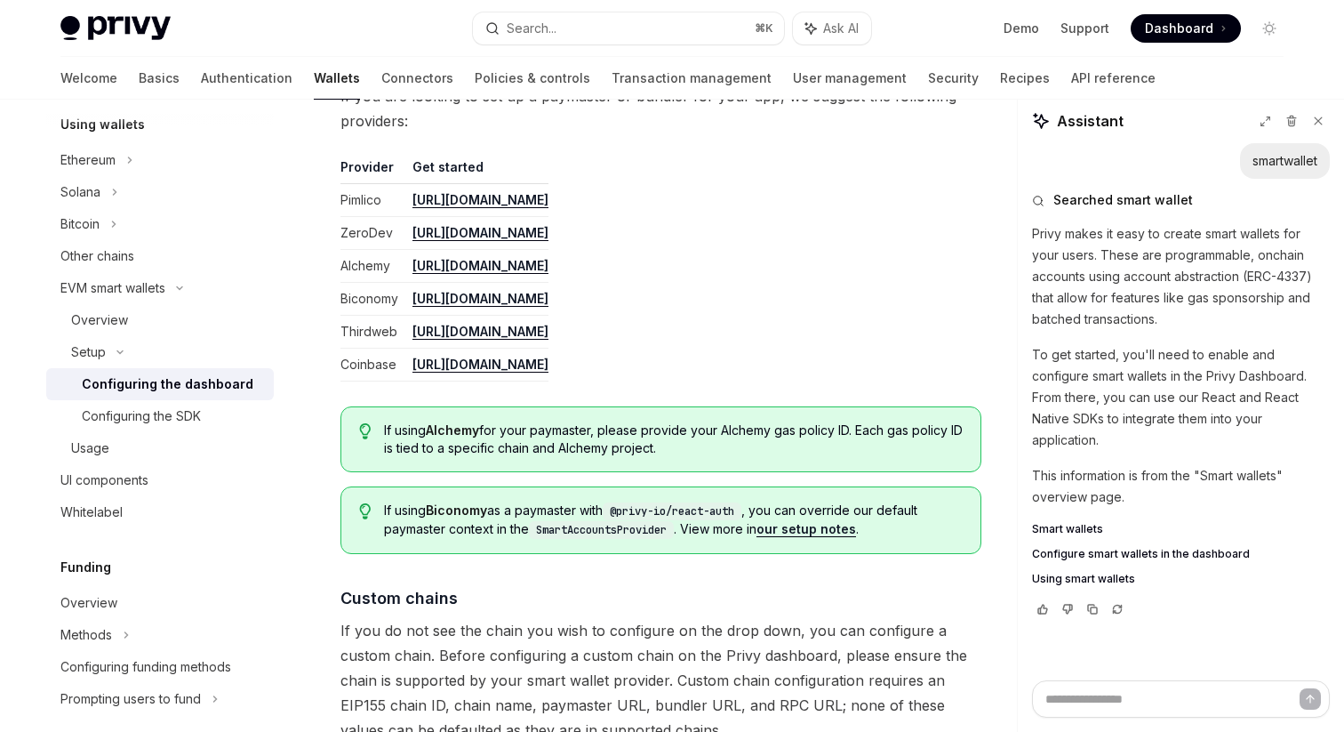
scroll to position [2180, 0]
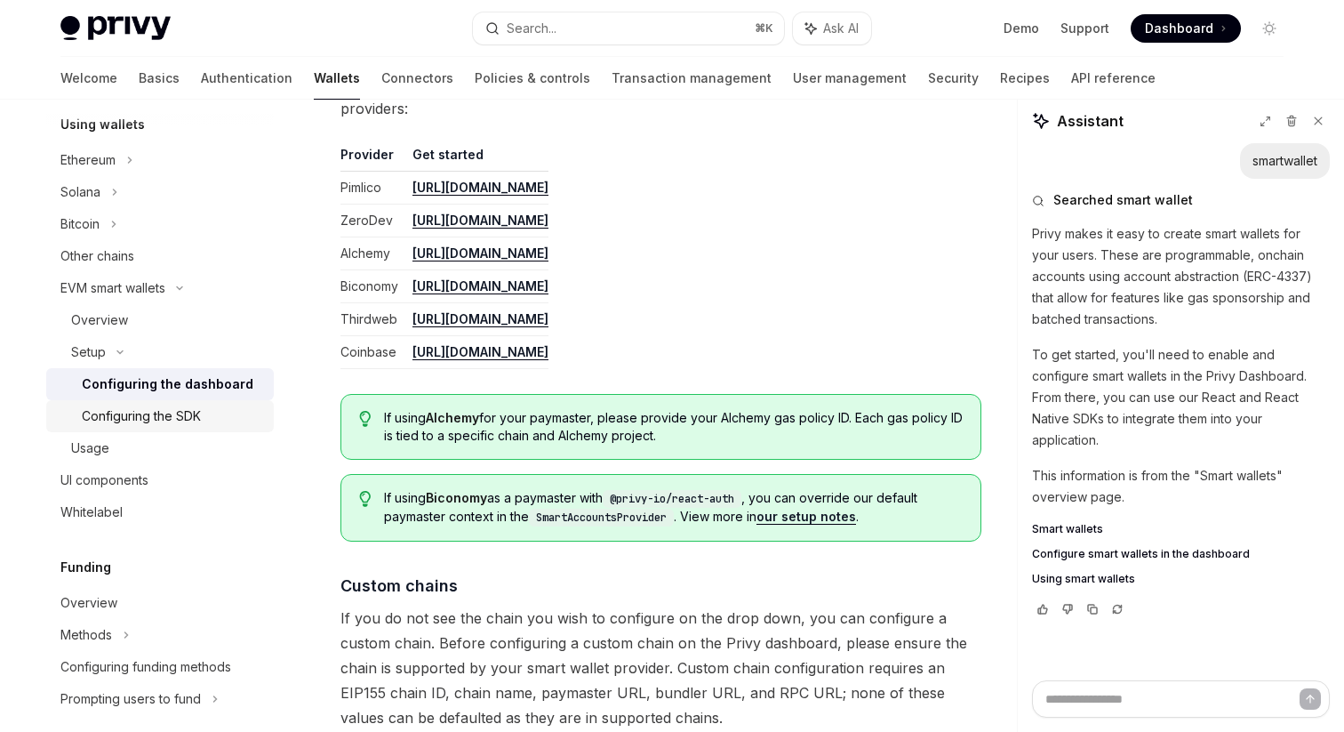
click at [221, 423] on div "Configuring the SDK" at bounding box center [172, 415] width 181 height 21
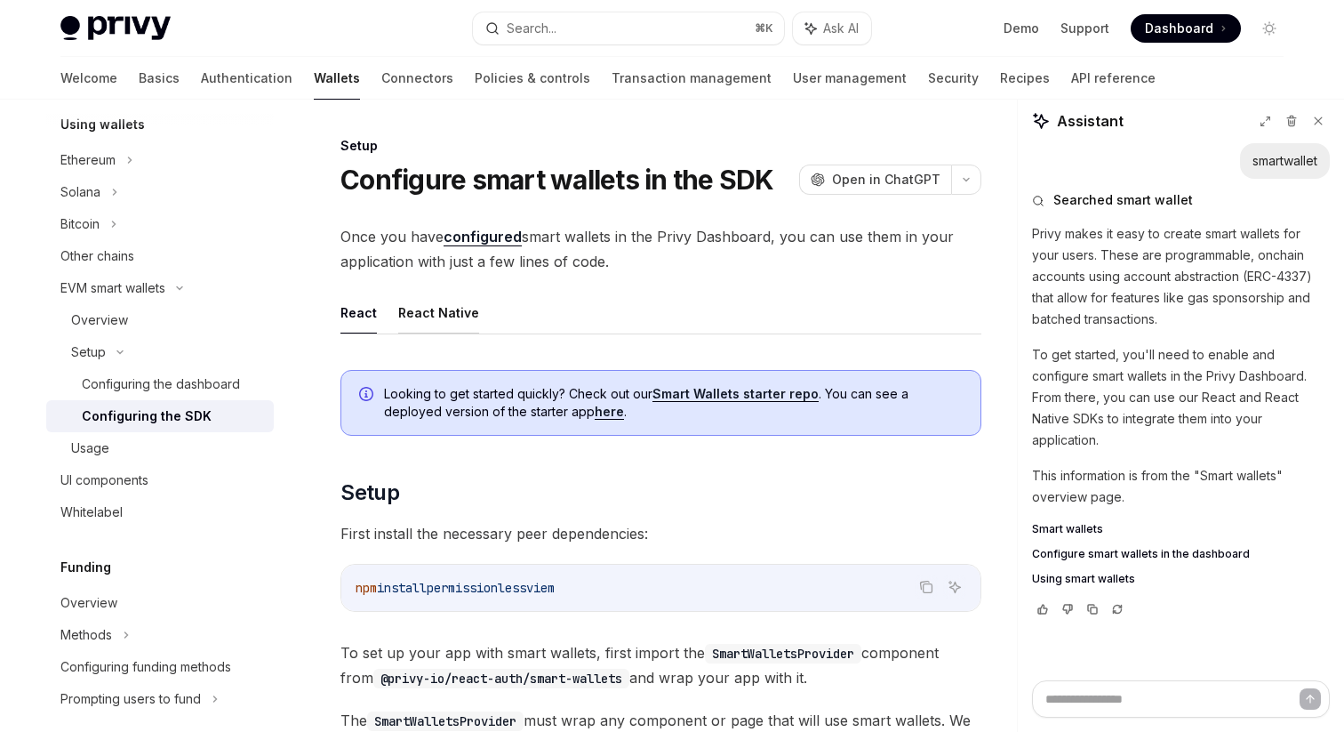
click at [411, 306] on button "React Native" at bounding box center [438, 313] width 81 height 42
type textarea "*"
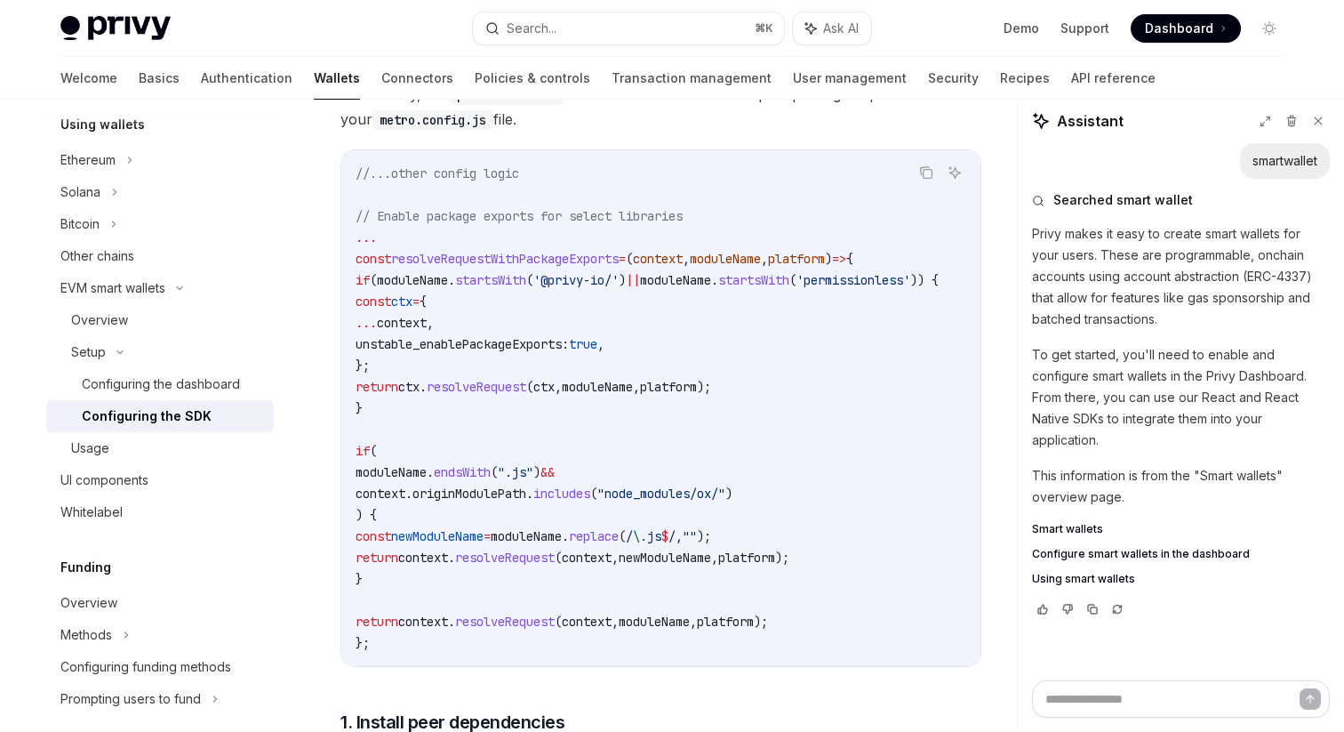
scroll to position [468, 0]
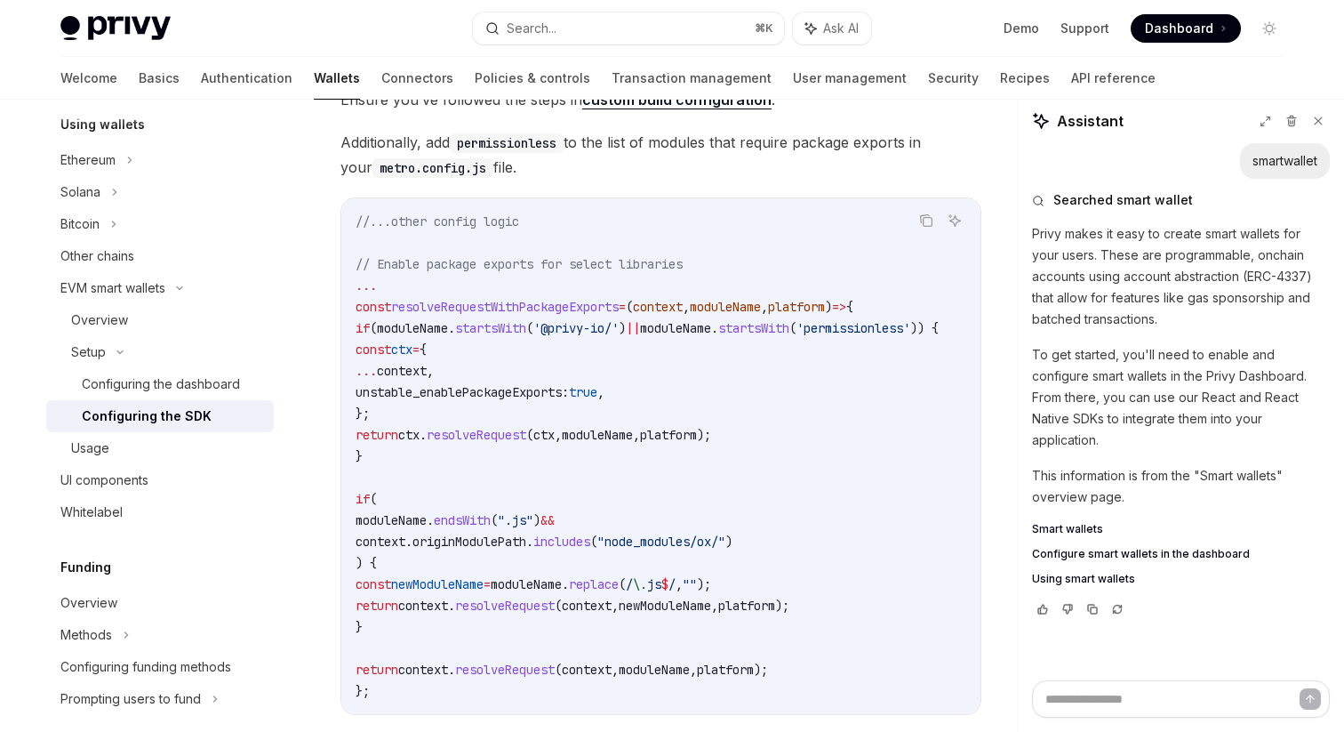
click at [507, 310] on span "resolveRequestWithPackageExports" at bounding box center [505, 307] width 228 height 16
copy span "resolveRequestWithPackageExports"
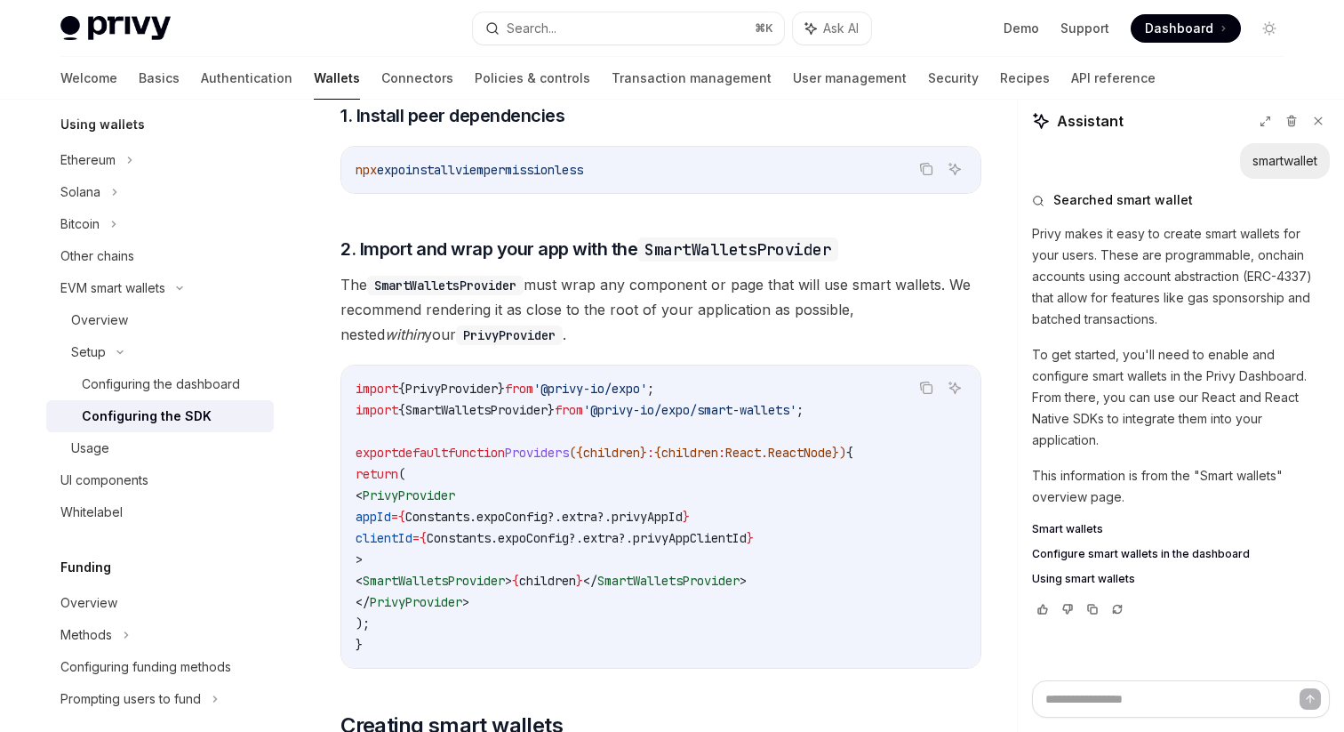
scroll to position [1141, 0]
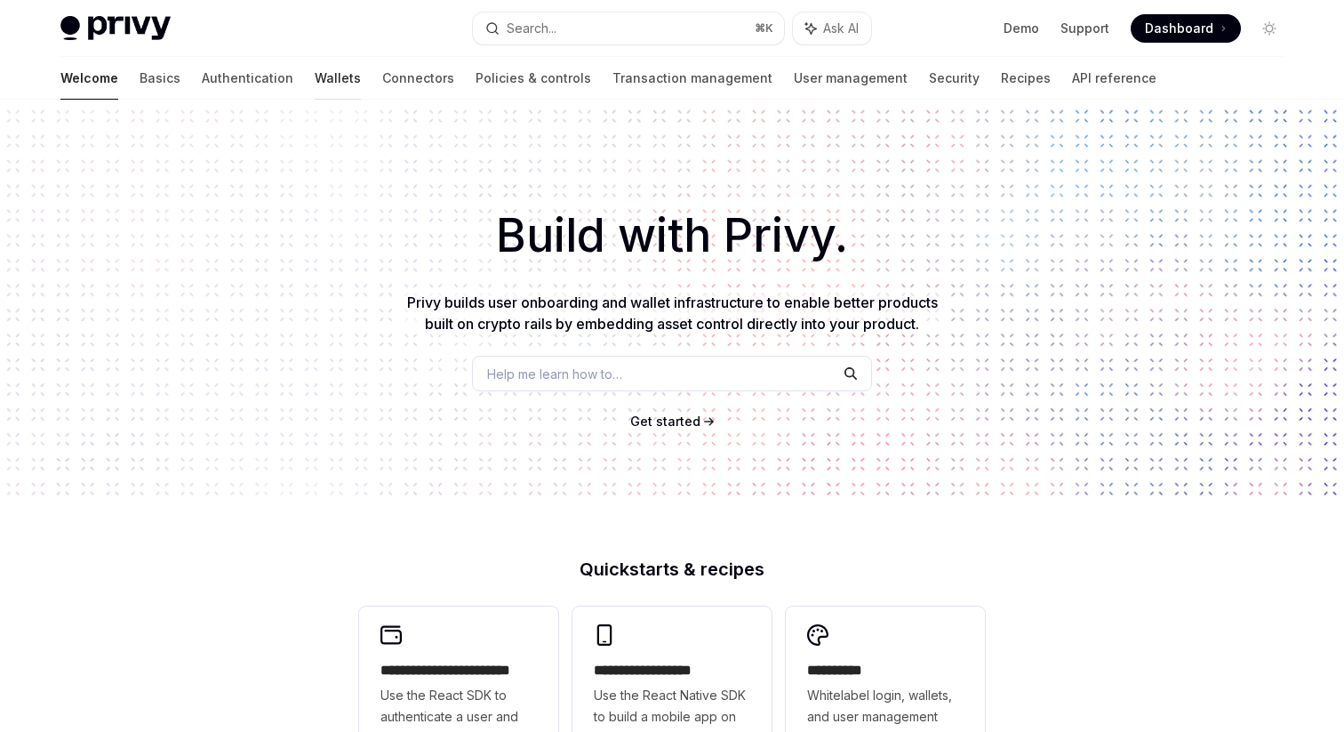
click at [315, 86] on link "Wallets" at bounding box center [338, 78] width 46 height 43
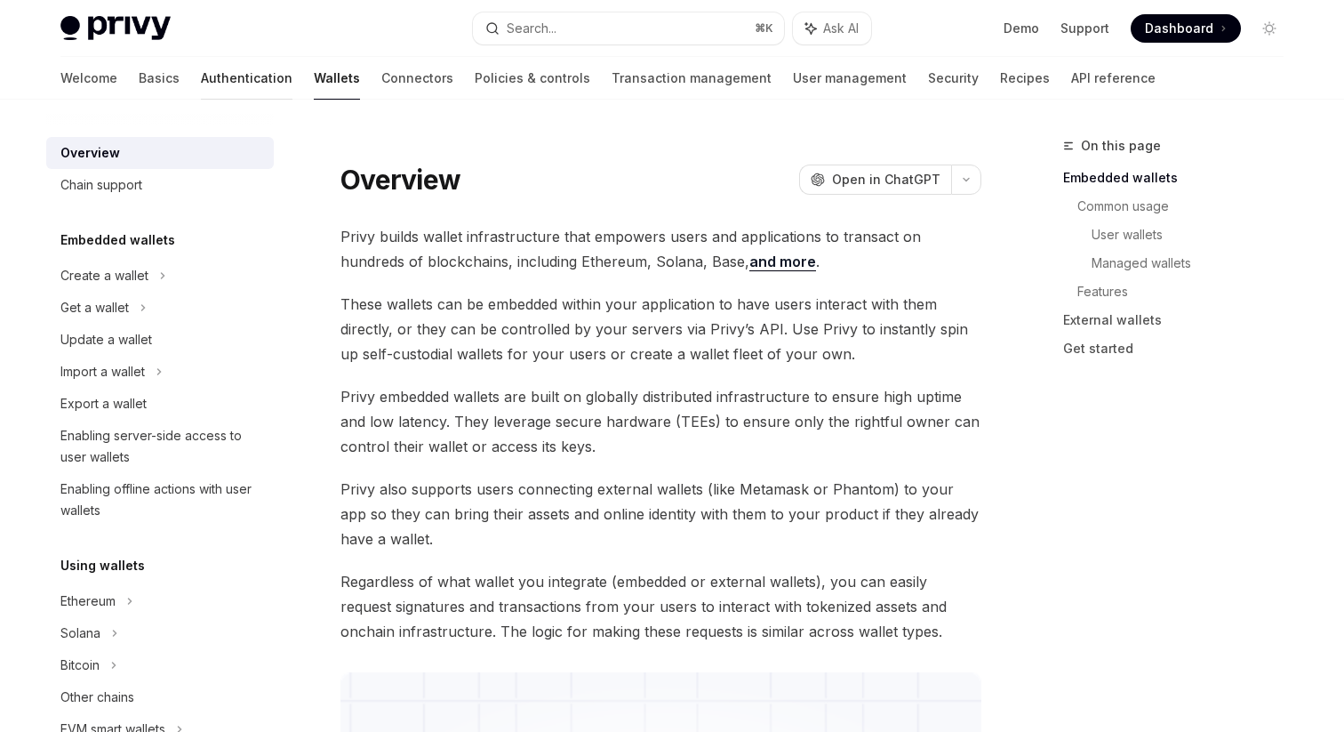
click at [201, 89] on link "Authentication" at bounding box center [247, 78] width 92 height 43
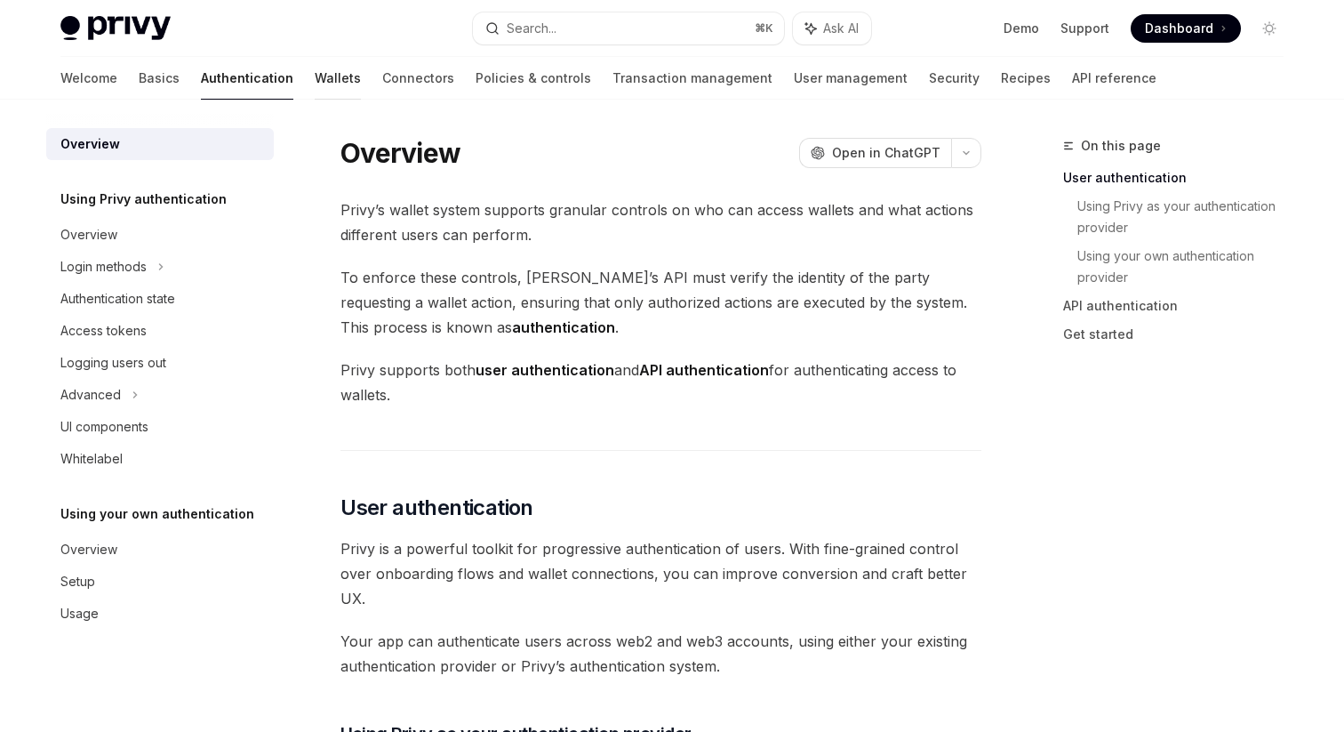
click at [315, 84] on link "Wallets" at bounding box center [338, 78] width 46 height 43
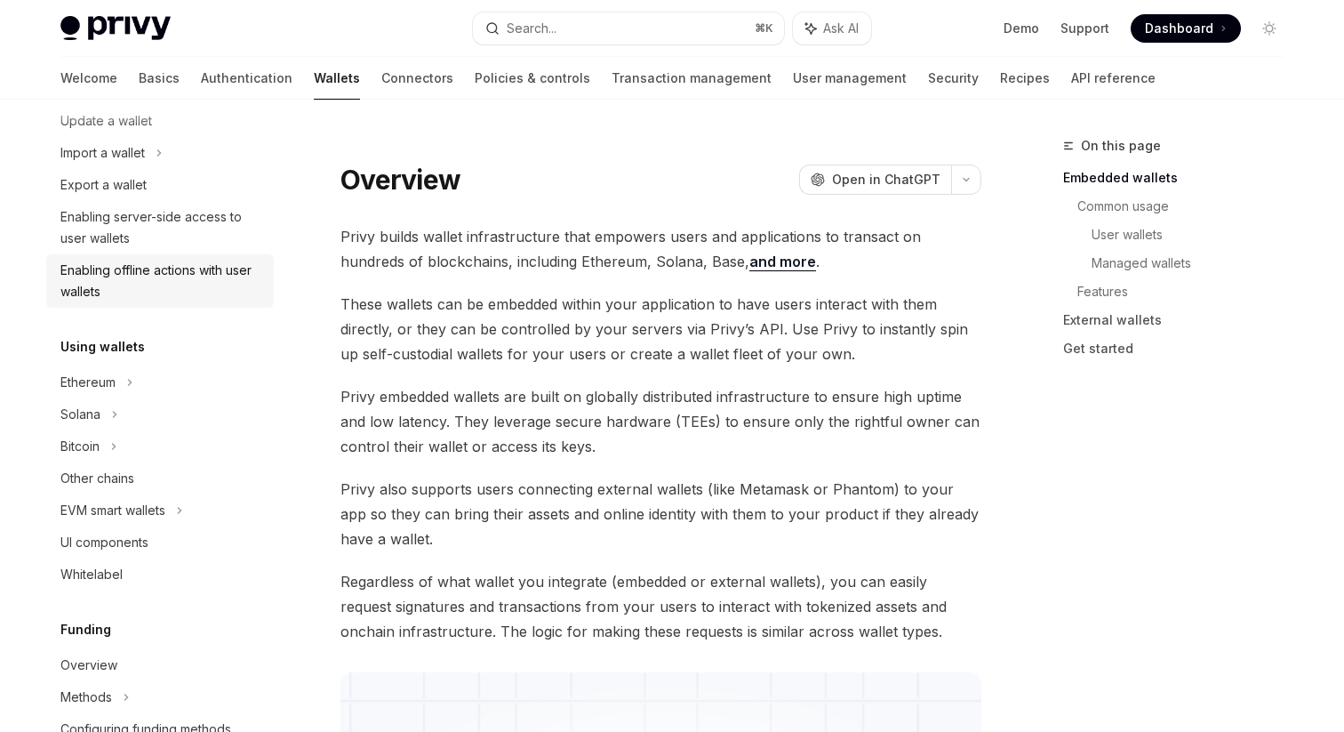
scroll to position [257, 0]
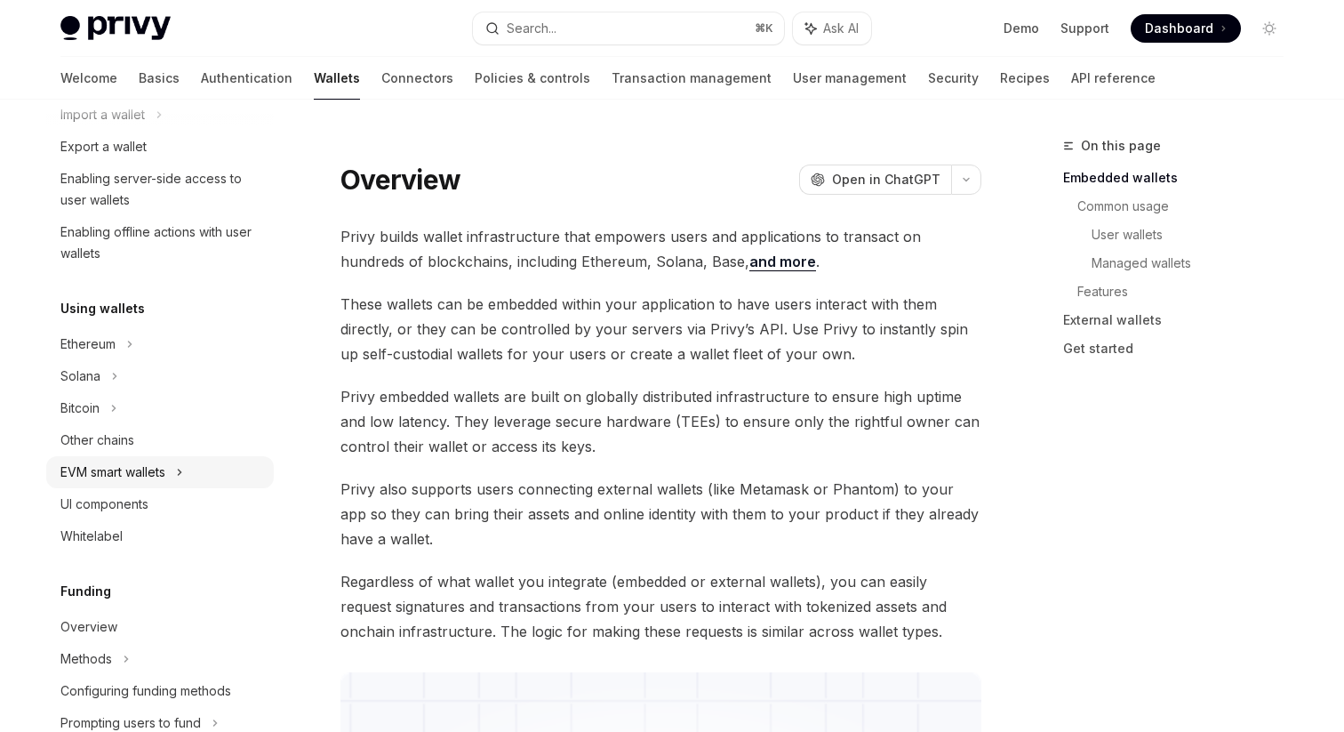
click at [195, 457] on div "EVM smart wallets" at bounding box center [160, 472] width 228 height 32
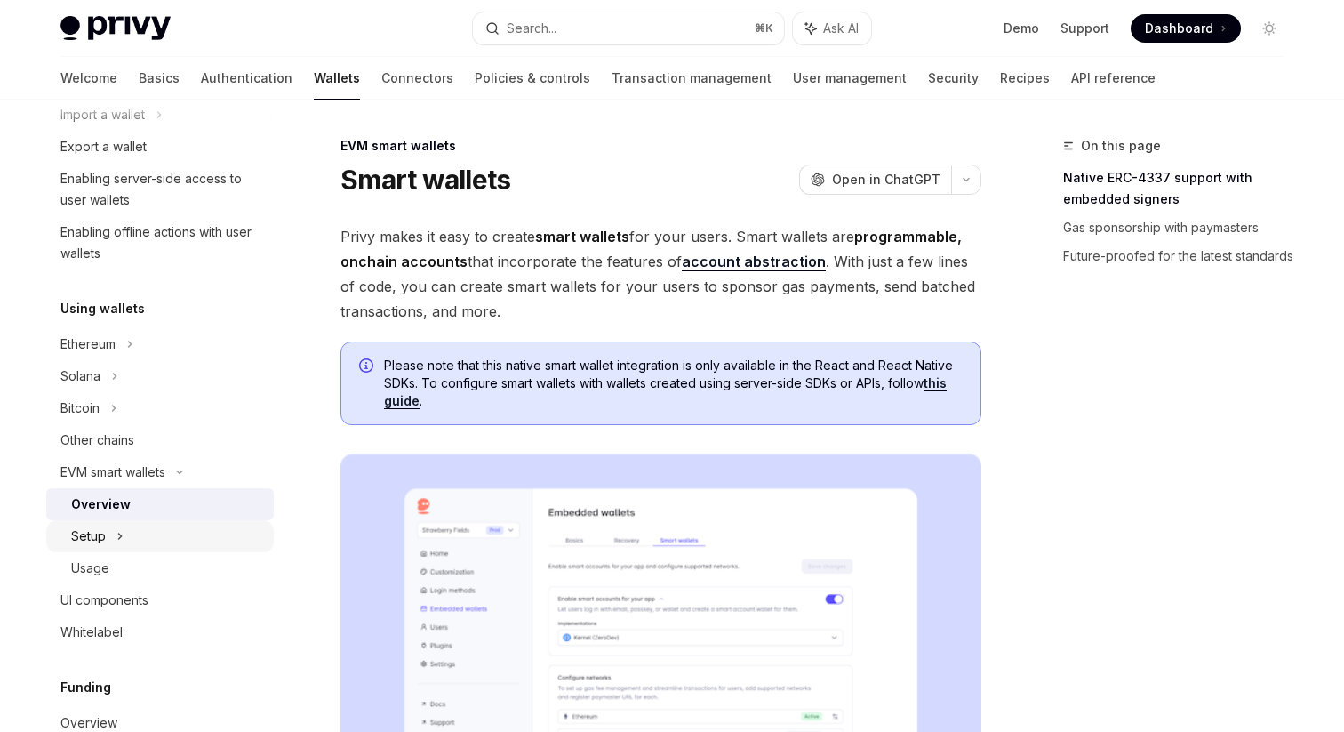
click at [200, 529] on div "Setup" at bounding box center [160, 536] width 228 height 32
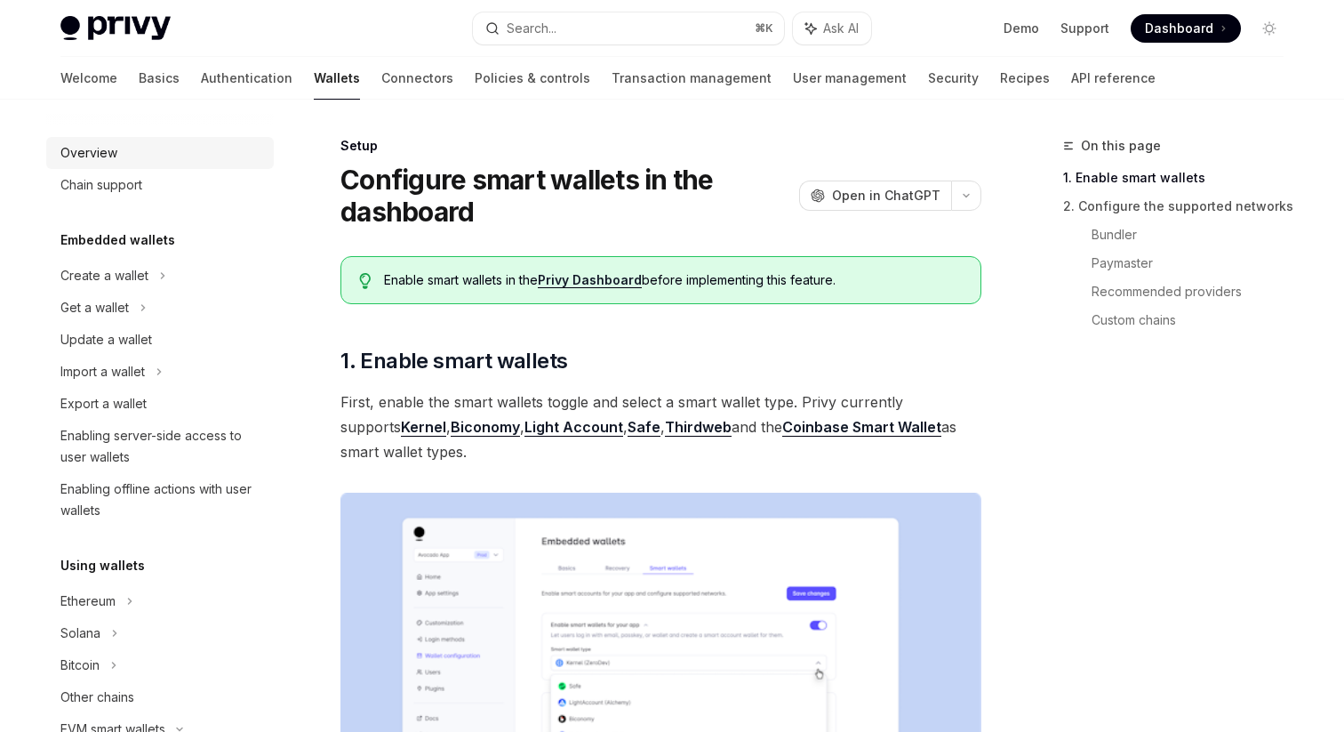
click at [212, 161] on div "Overview" at bounding box center [161, 152] width 203 height 21
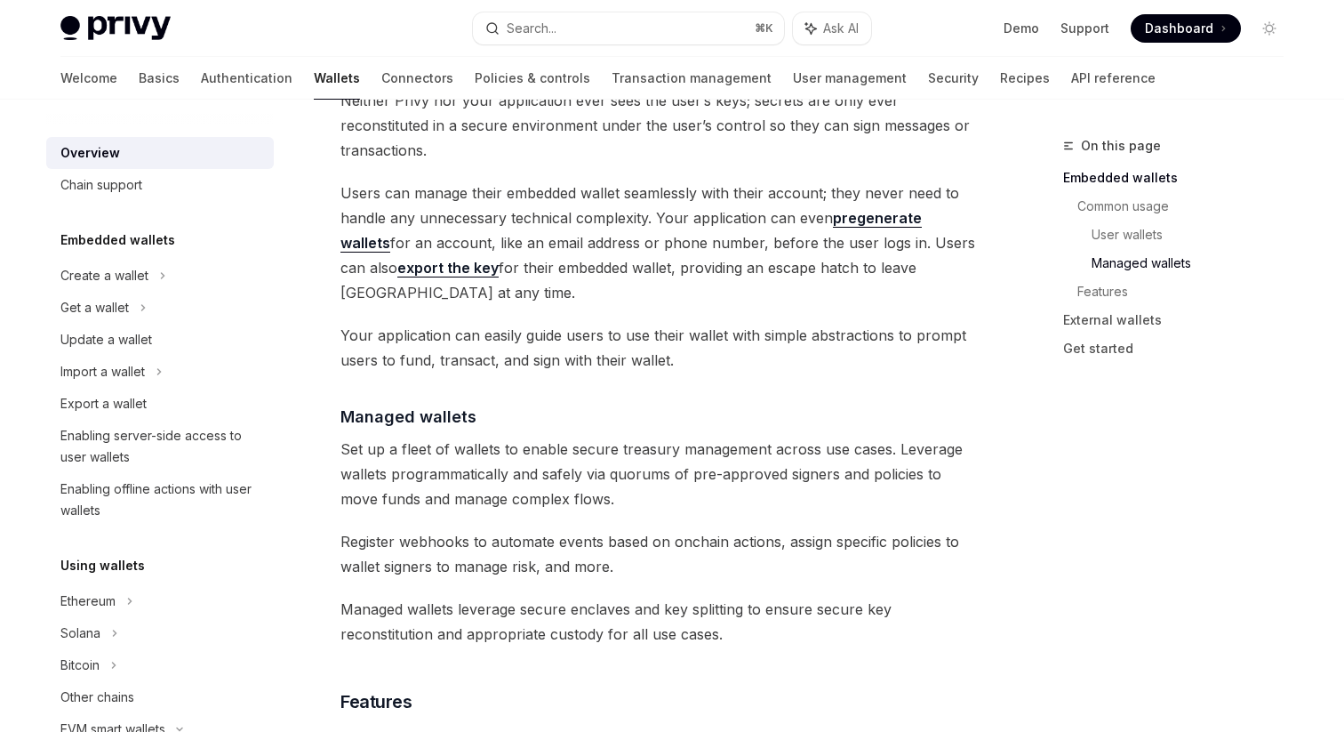
scroll to position [375, 0]
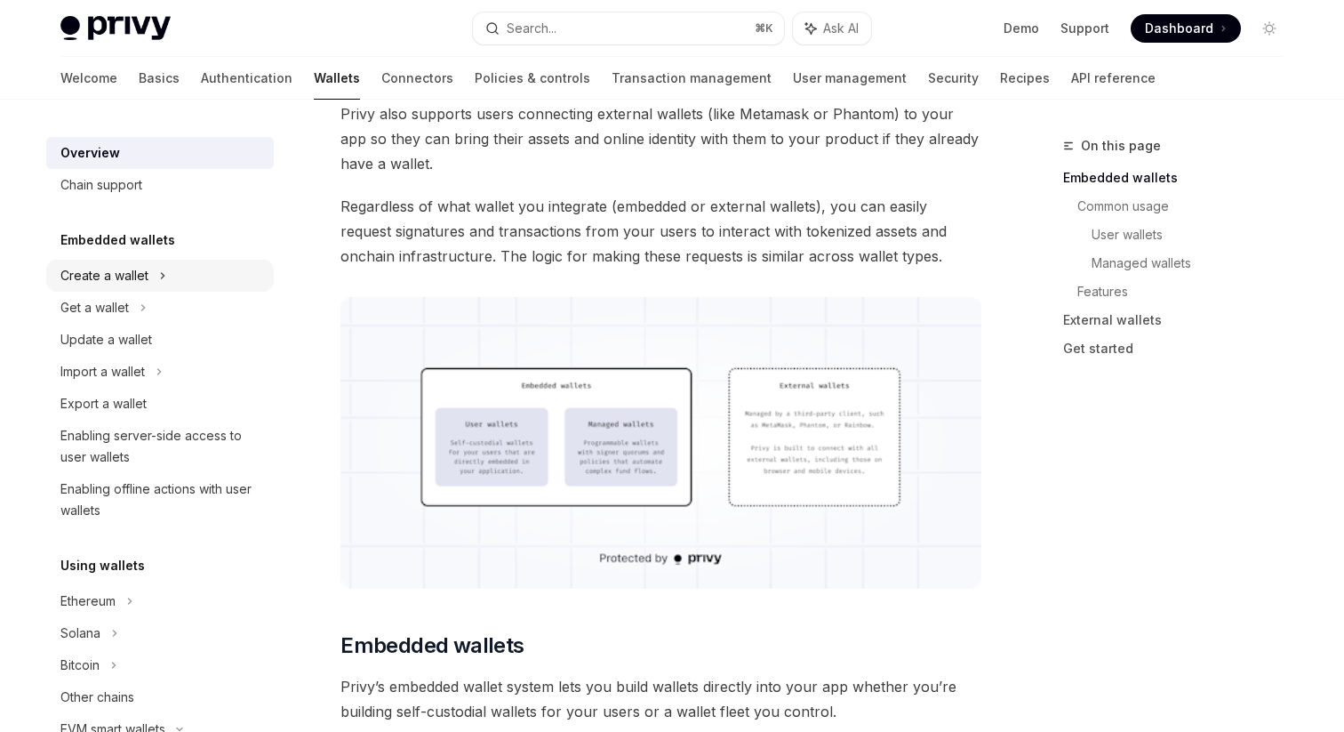
click at [209, 284] on div "Create a wallet" at bounding box center [160, 276] width 228 height 32
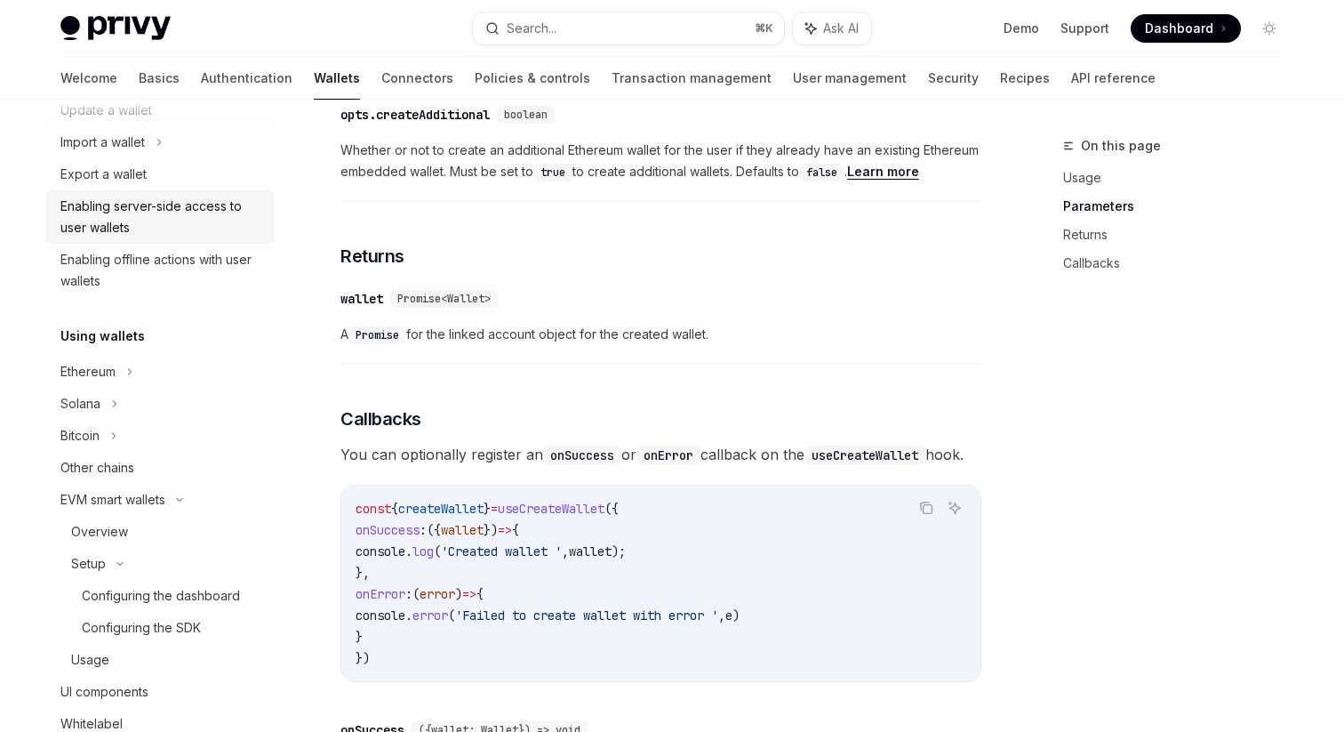
scroll to position [292, 0]
click at [241, 532] on div "Overview" at bounding box center [167, 533] width 192 height 21
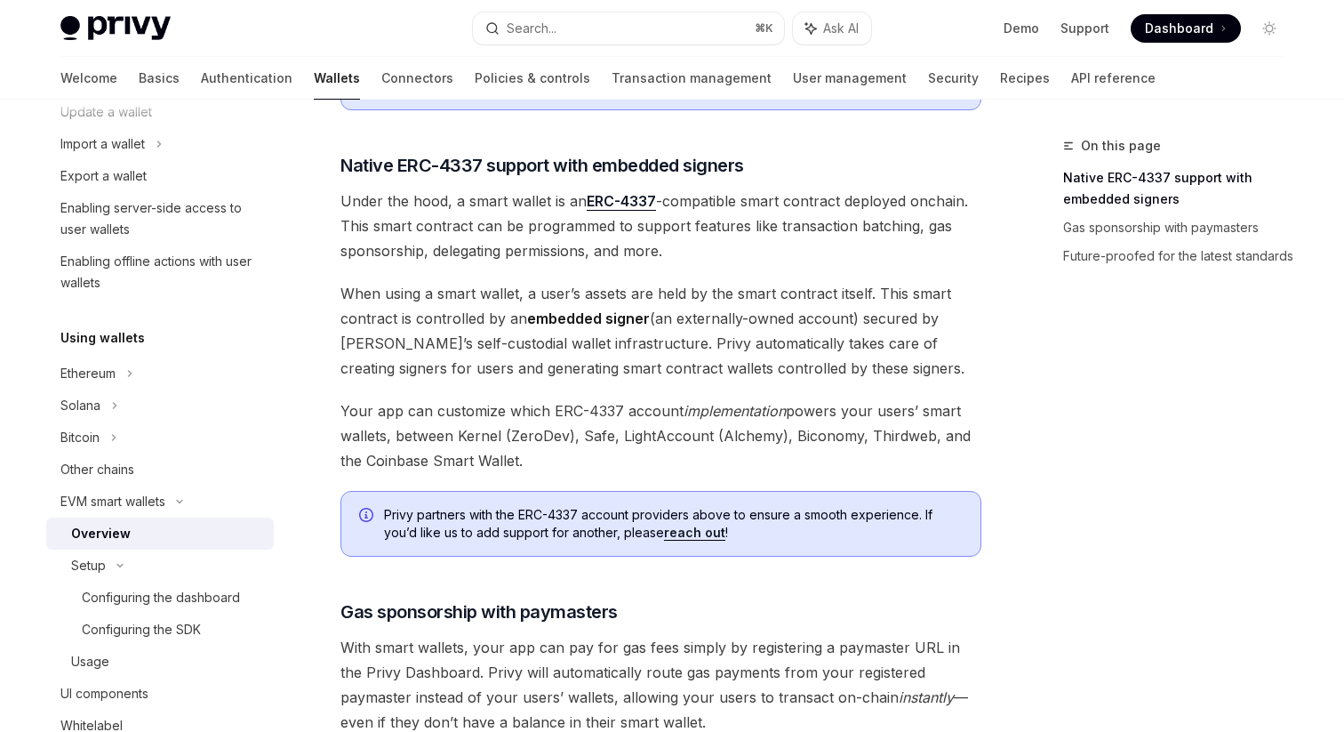
scroll to position [1402, 0]
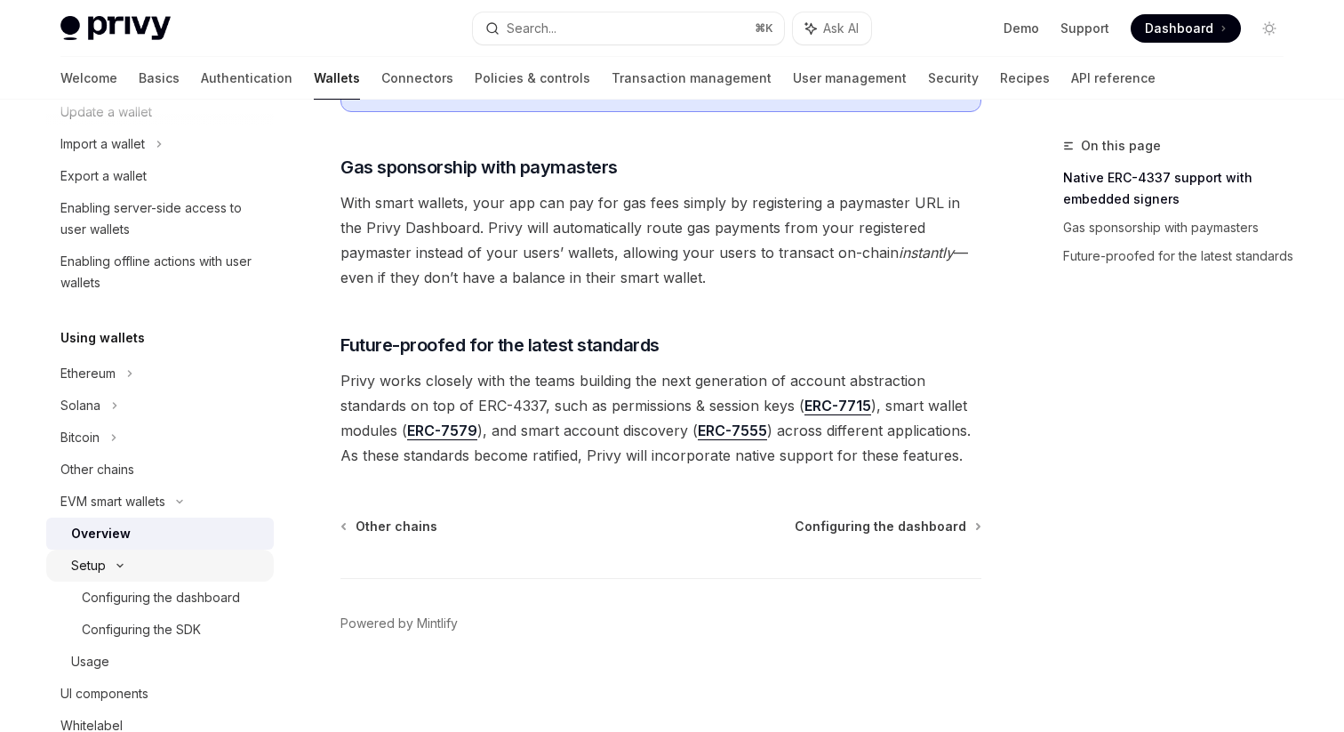
click at [168, 580] on div "Setup" at bounding box center [160, 565] width 228 height 32
click at [185, 551] on div "Setup" at bounding box center [160, 565] width 228 height 32
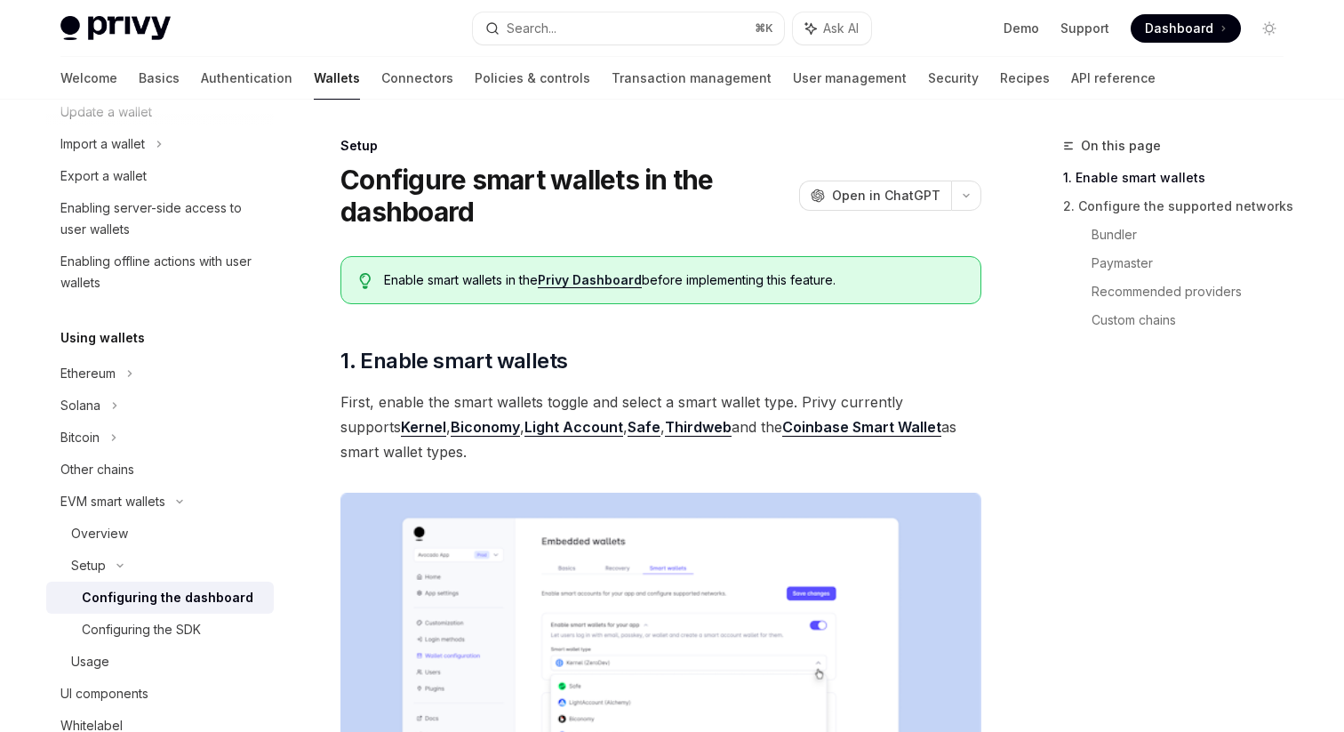
click at [202, 588] on div "Configuring the dashboard" at bounding box center [168, 597] width 172 height 21
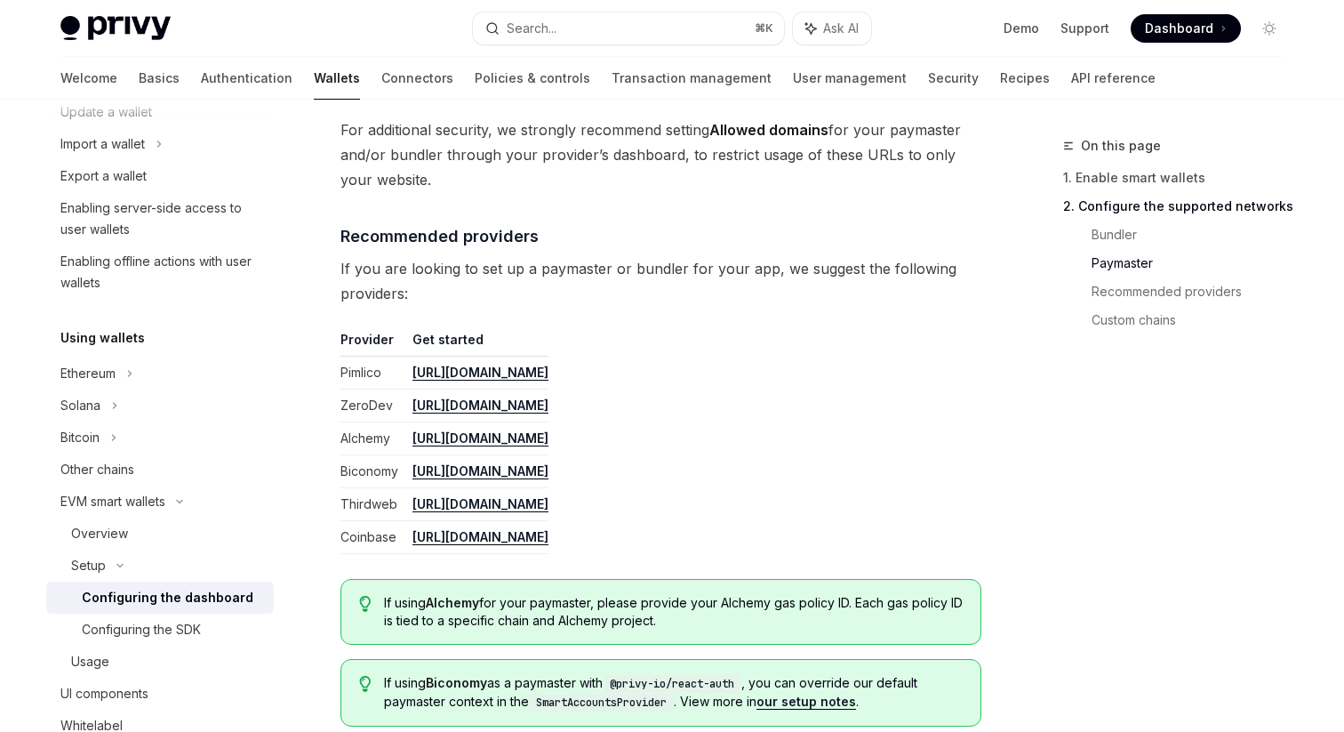
scroll to position [2051, 0]
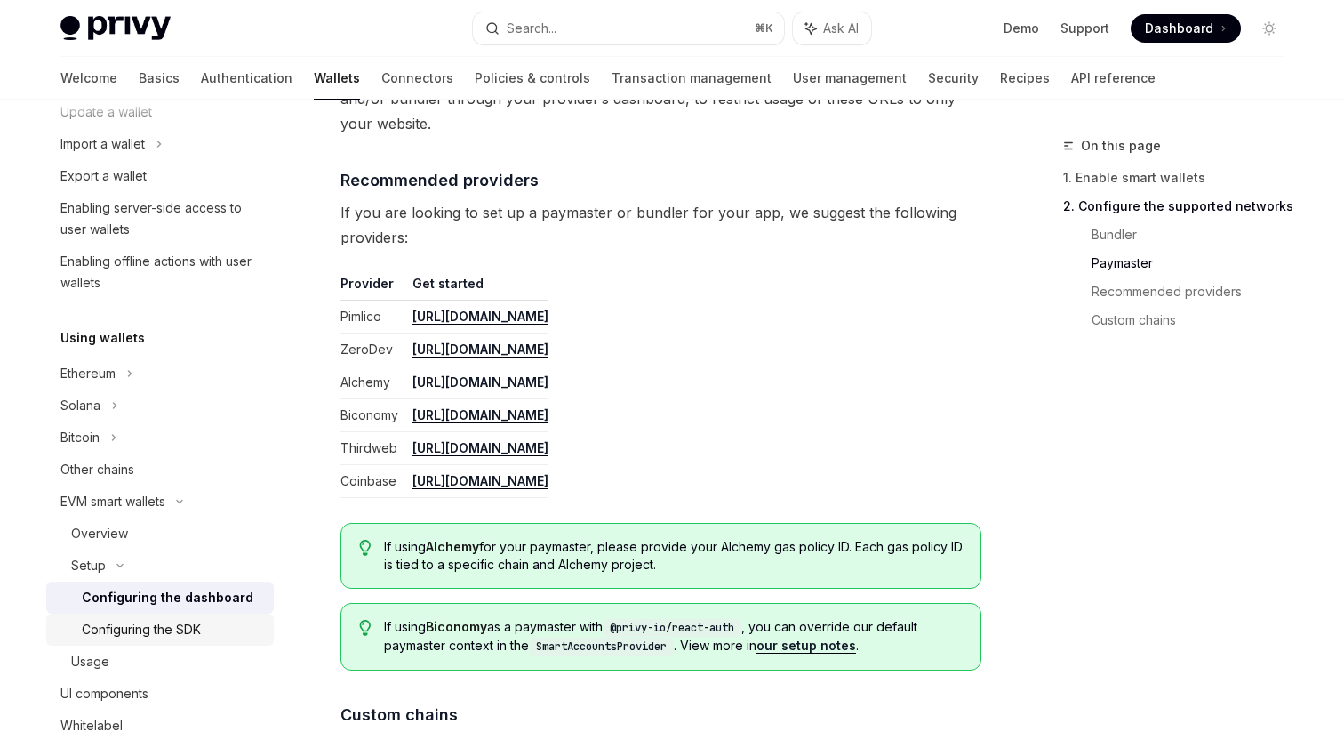
click at [144, 629] on div "Configuring the SDK" at bounding box center [141, 629] width 119 height 21
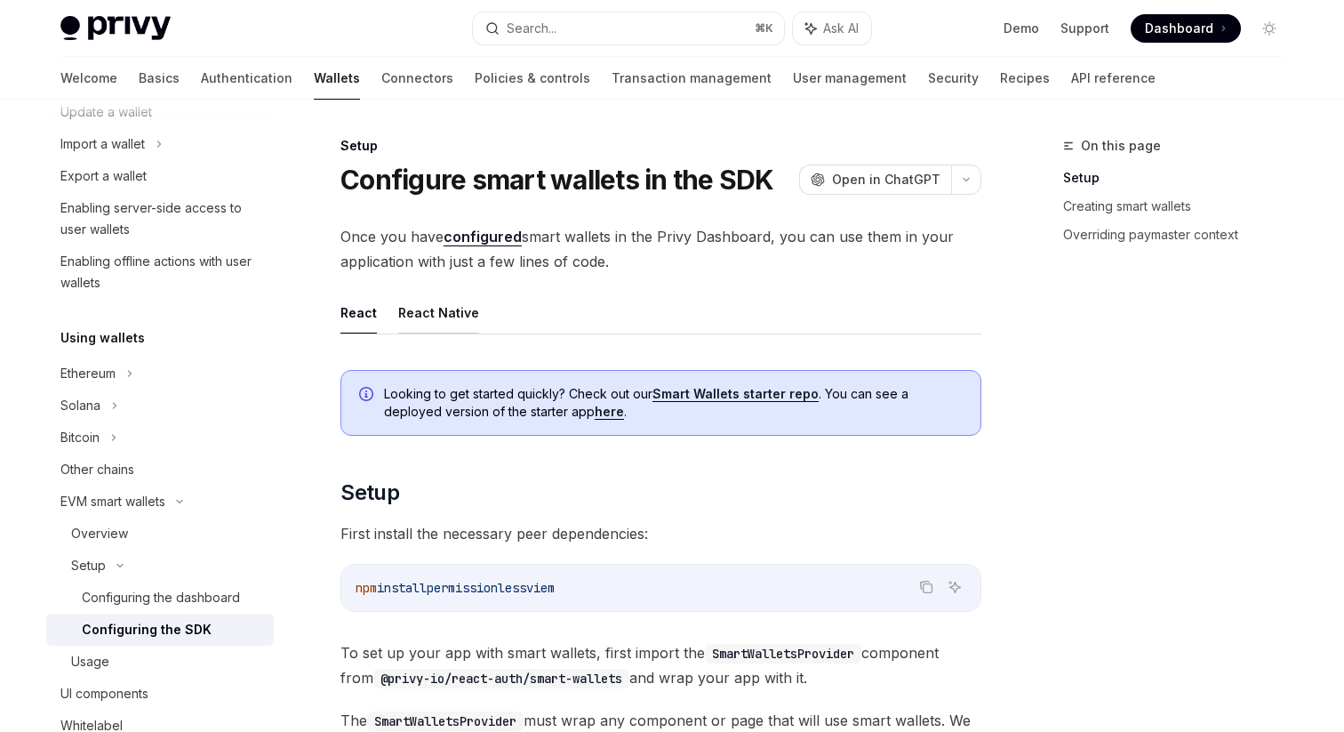
click at [444, 326] on button "React Native" at bounding box center [438, 313] width 81 height 42
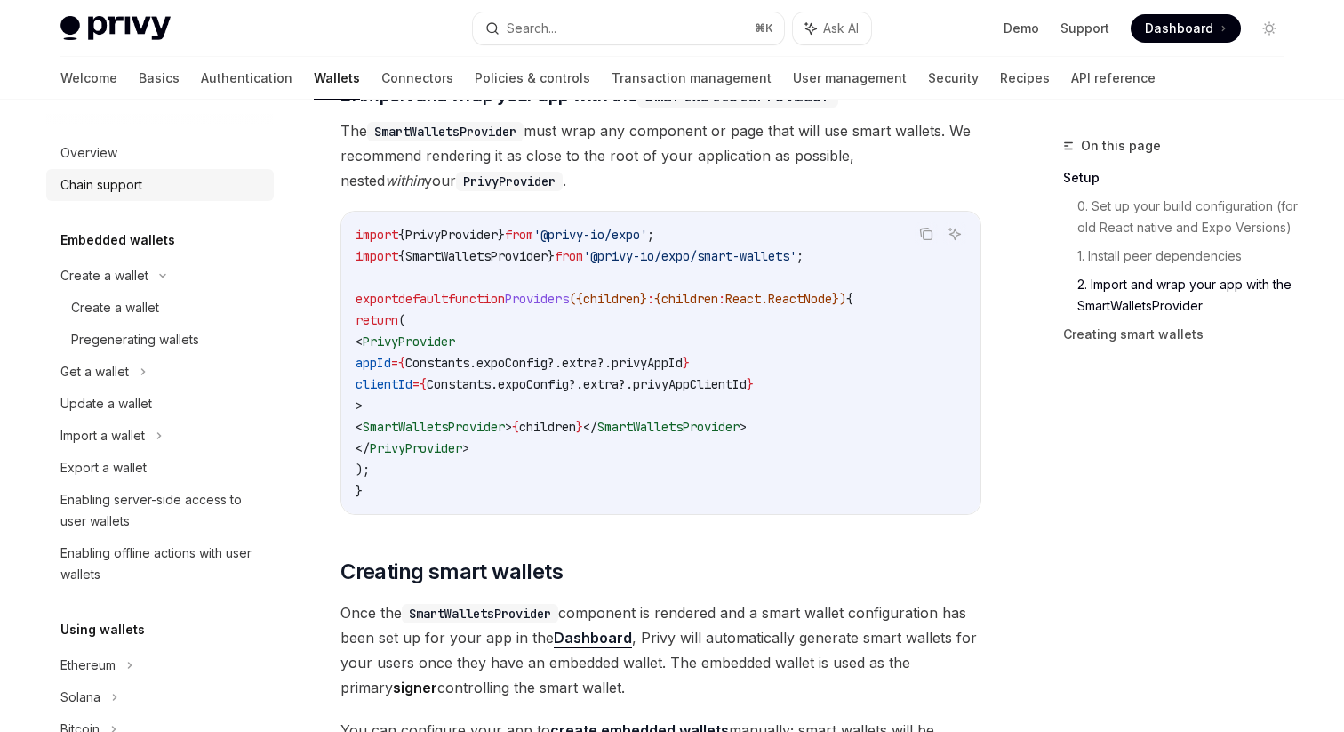
click at [159, 194] on div "Chain support" at bounding box center [161, 184] width 203 height 21
type textarea "*"
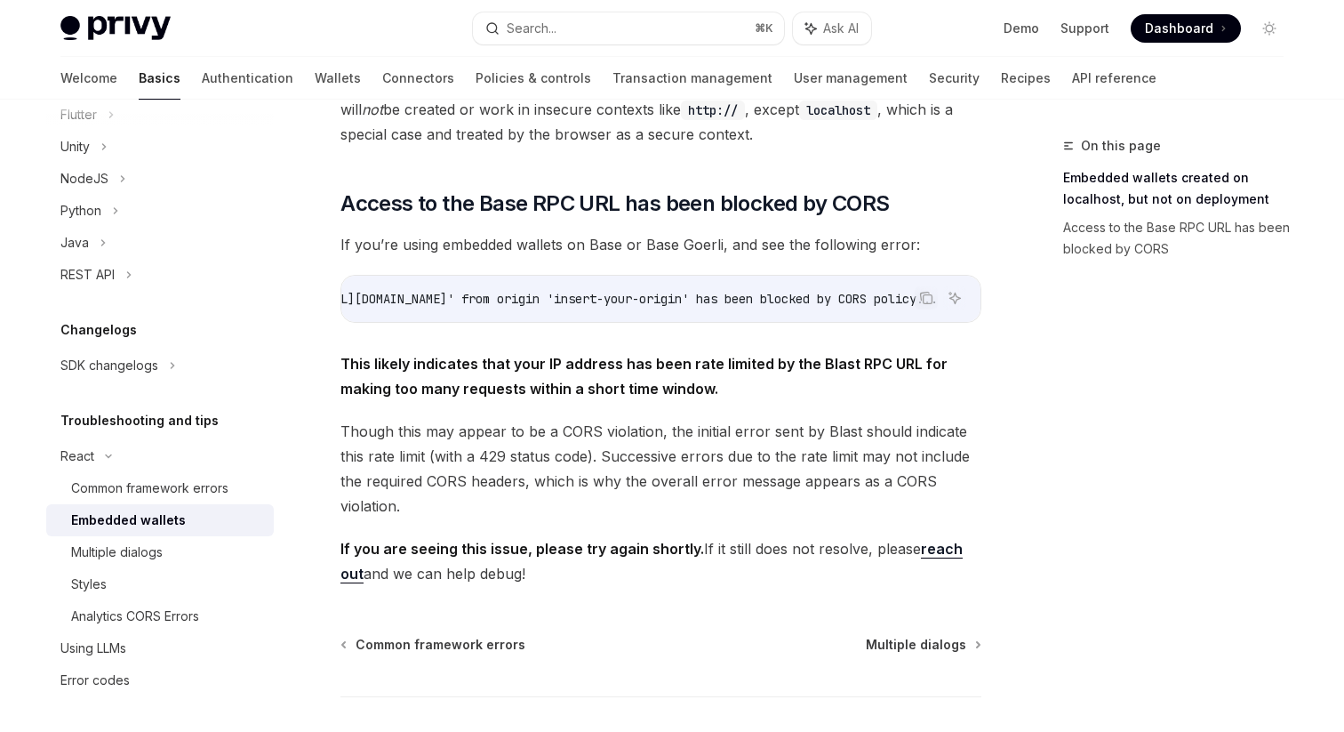
scroll to position [530, 0]
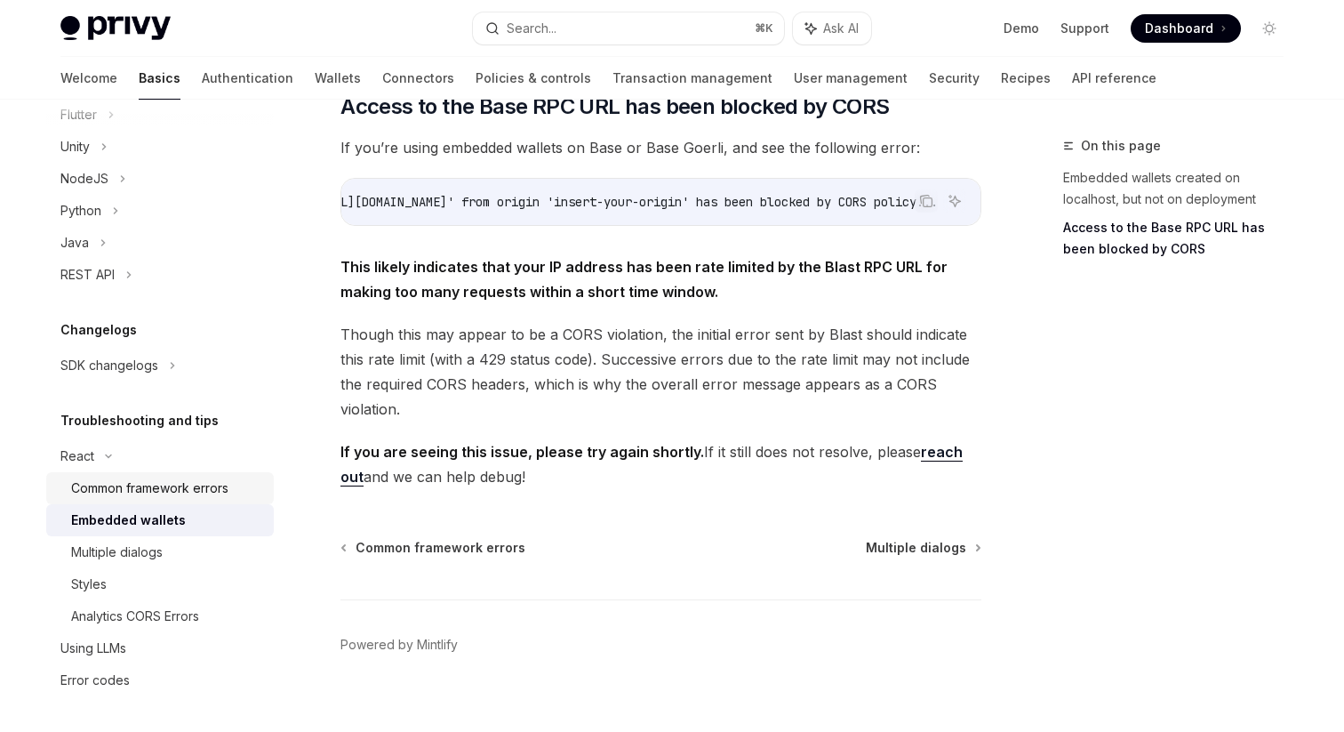
click at [248, 490] on div "Common framework errors" at bounding box center [167, 487] width 192 height 21
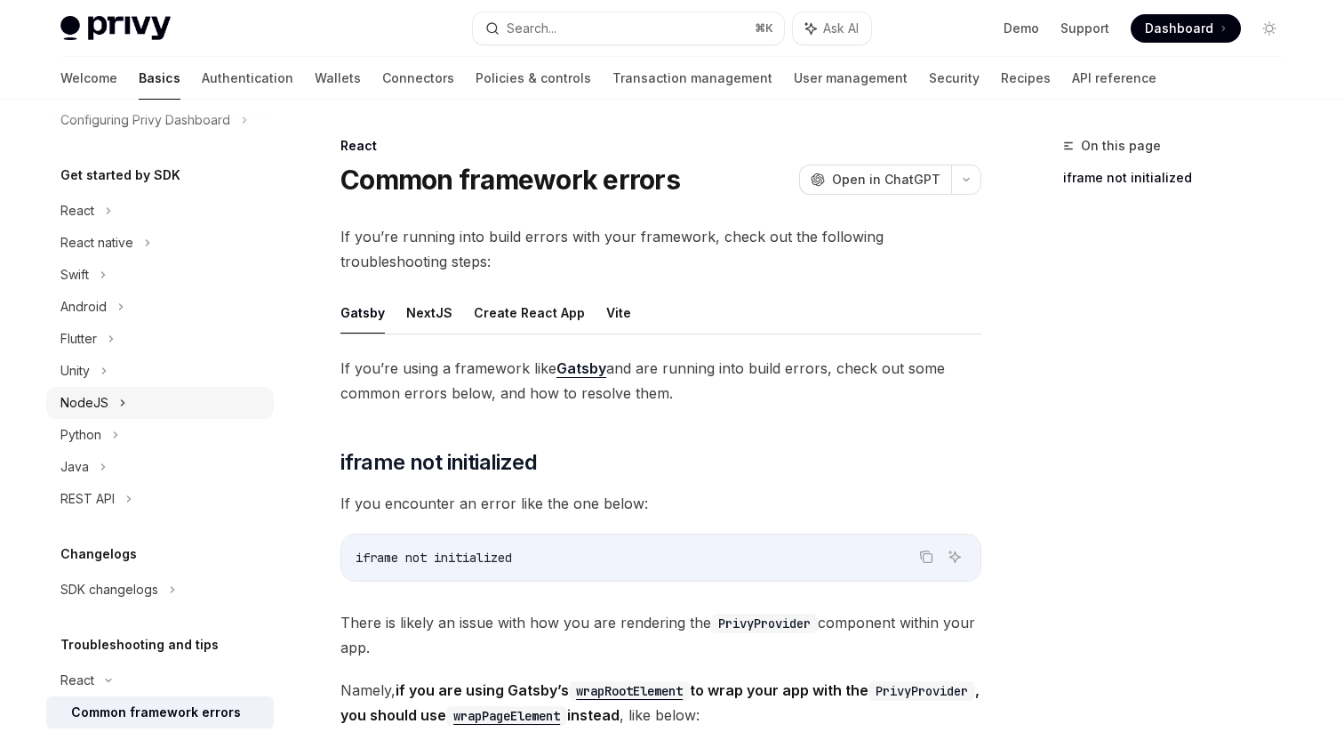
scroll to position [116, 0]
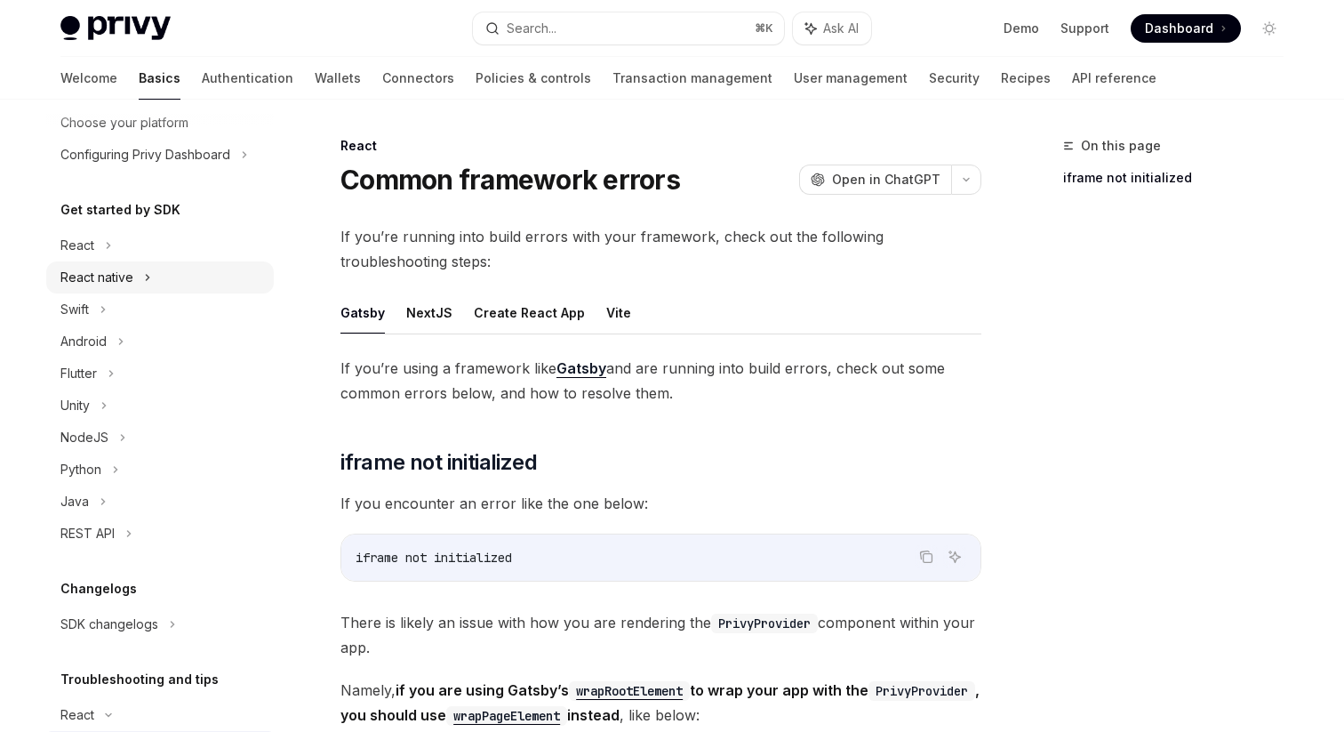
click at [174, 279] on div "React native" at bounding box center [160, 277] width 228 height 32
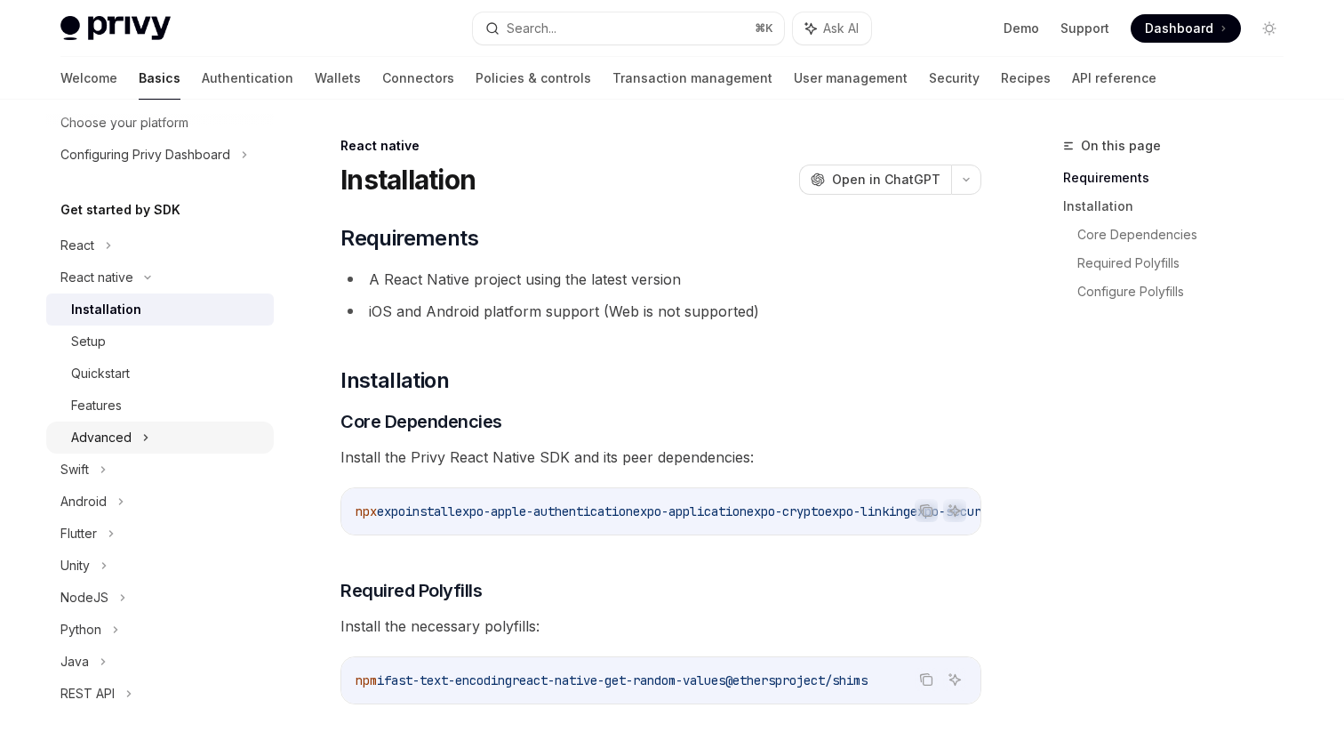
click at [221, 438] on div "Advanced" at bounding box center [160, 437] width 228 height 32
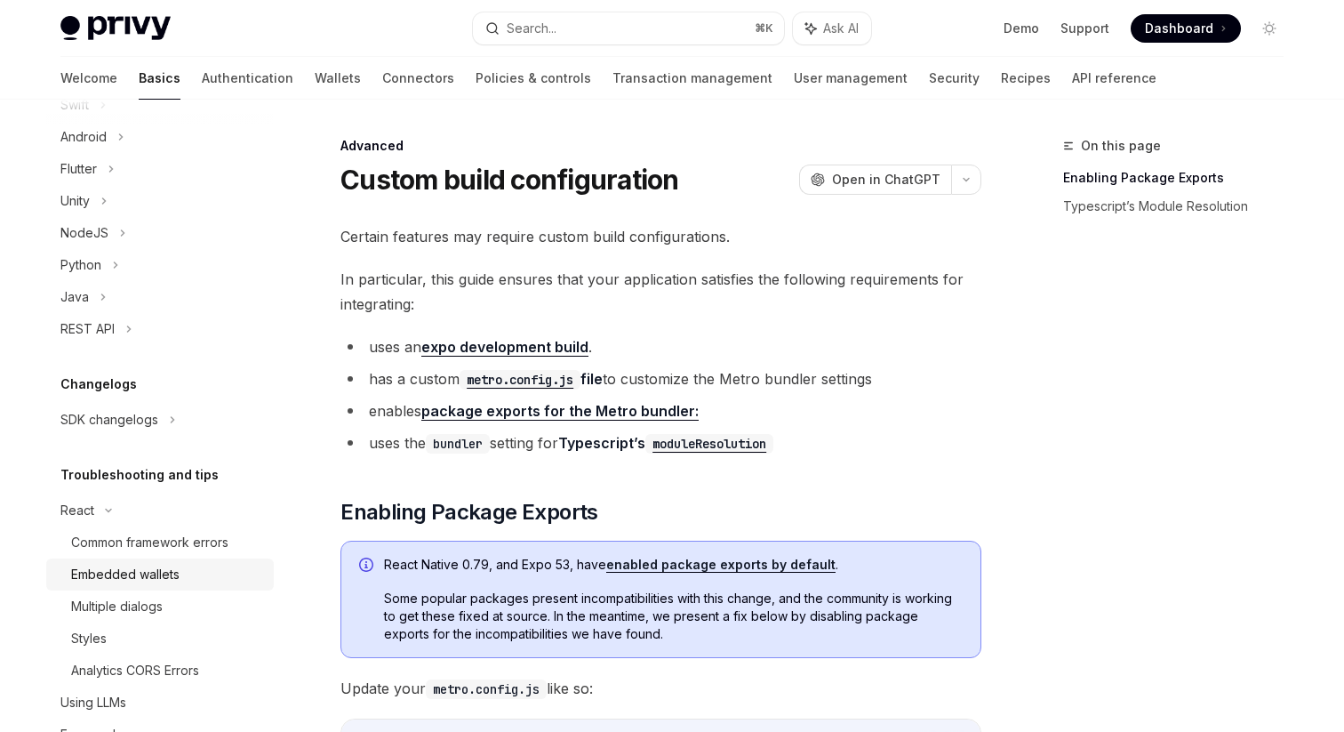
scroll to position [812, 0]
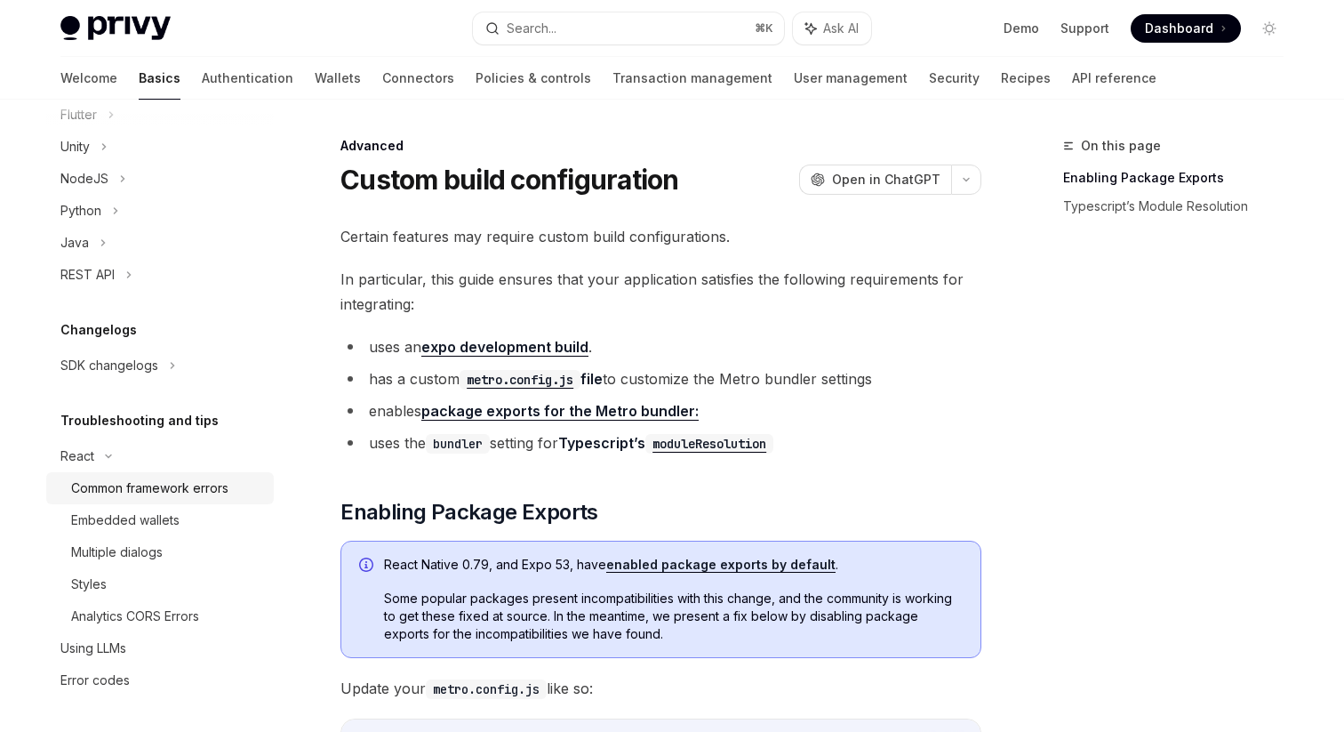
click at [240, 487] on div "Common framework errors" at bounding box center [167, 487] width 192 height 21
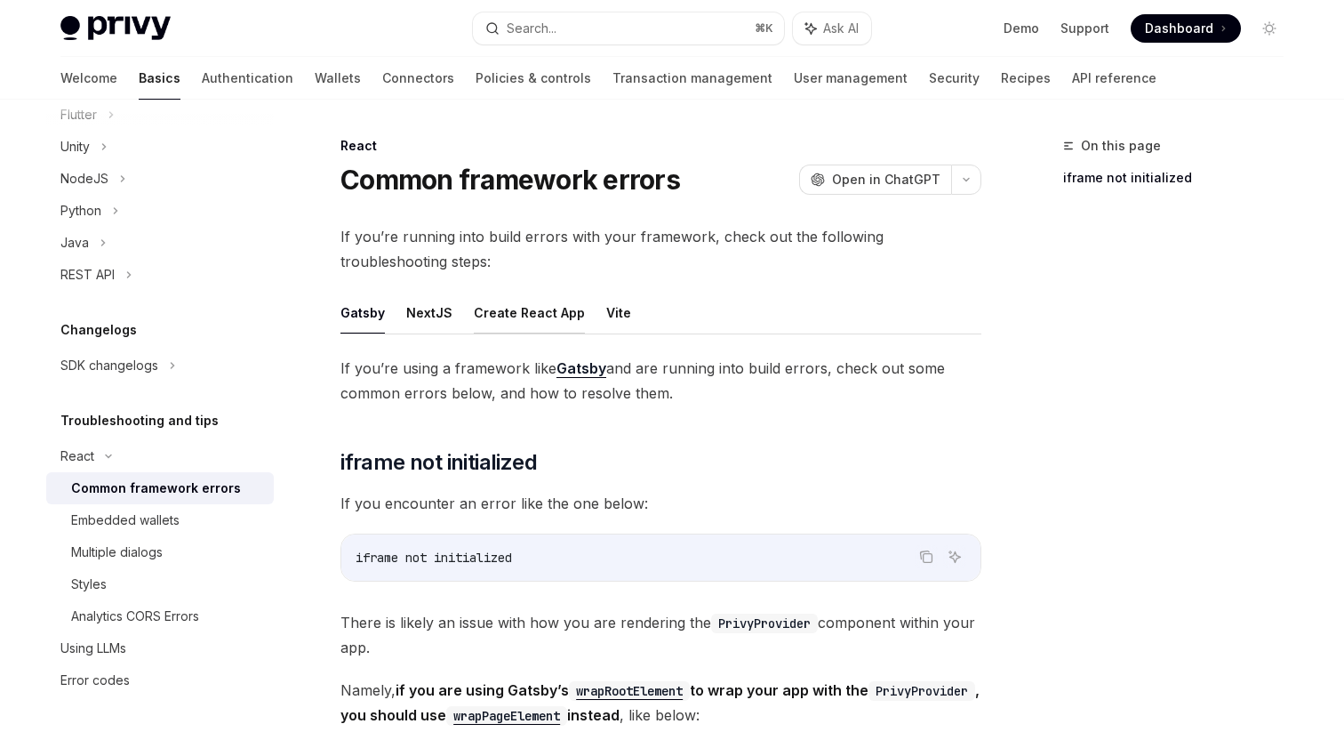
click at [532, 309] on button "Create React App" at bounding box center [529, 313] width 111 height 42
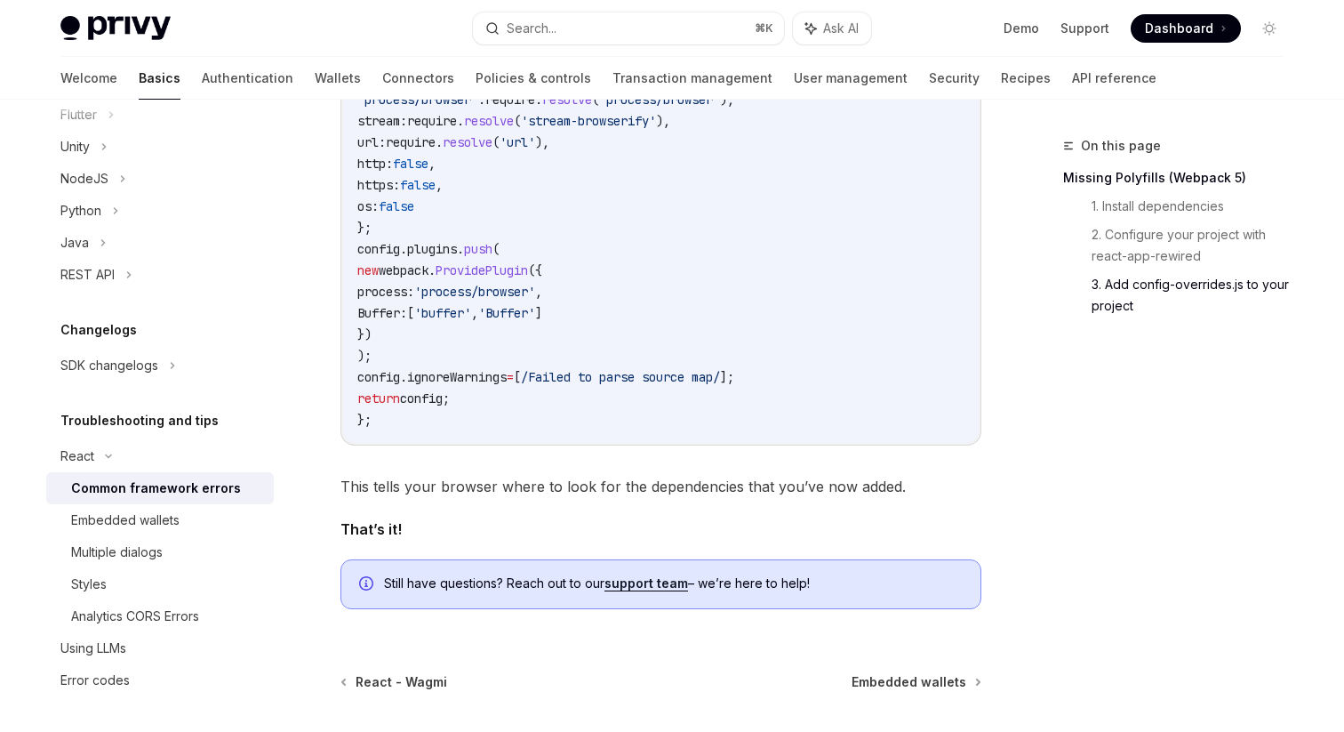
scroll to position [1765, 0]
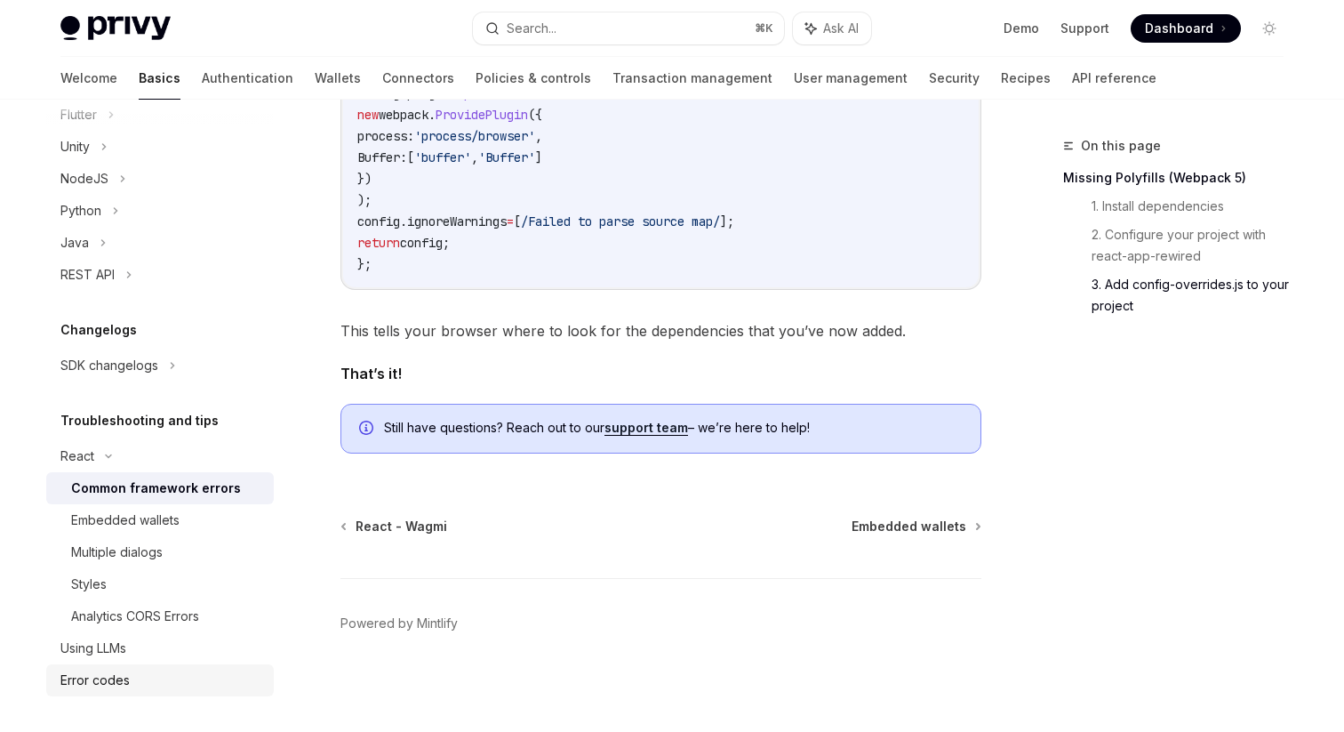
click at [189, 686] on div "Error codes" at bounding box center [161, 679] width 203 height 21
type textarea "*"
